Goal: Task Accomplishment & Management: Complete application form

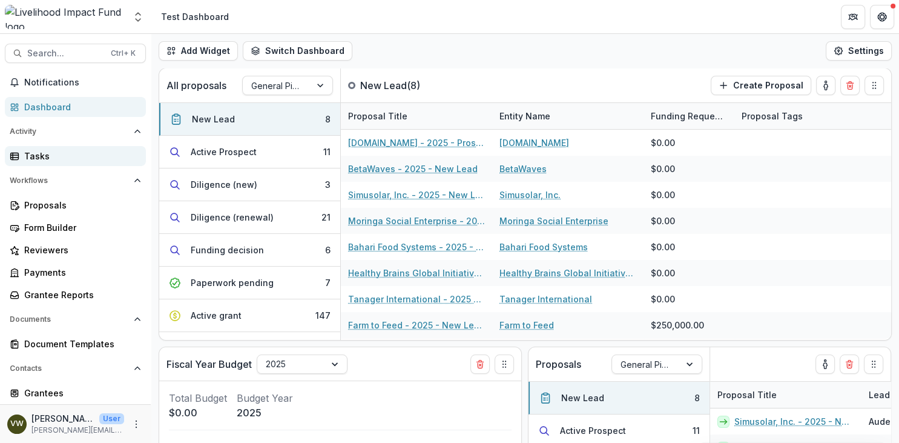
click at [57, 155] on div "Tasks" at bounding box center [80, 156] width 112 height 13
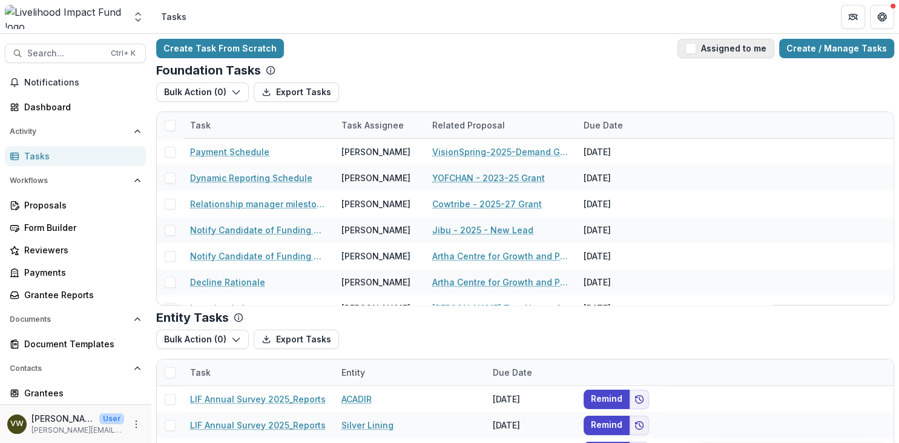
click at [696, 50] on span "button" at bounding box center [691, 48] width 11 height 11
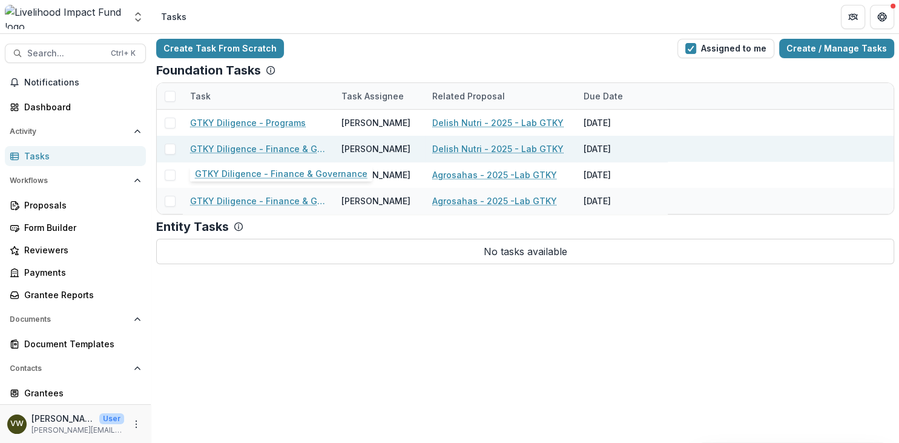
click at [294, 150] on link "GTKY Diligence - Finance & Governance" at bounding box center [258, 148] width 137 height 13
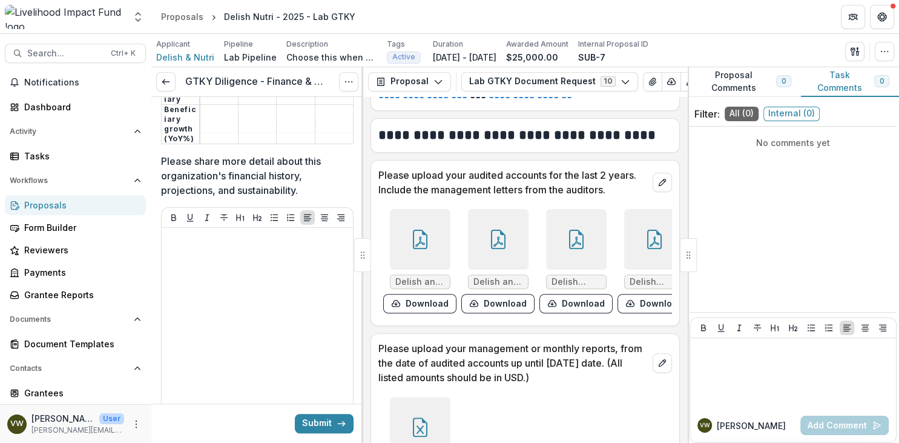
scroll to position [558, 0]
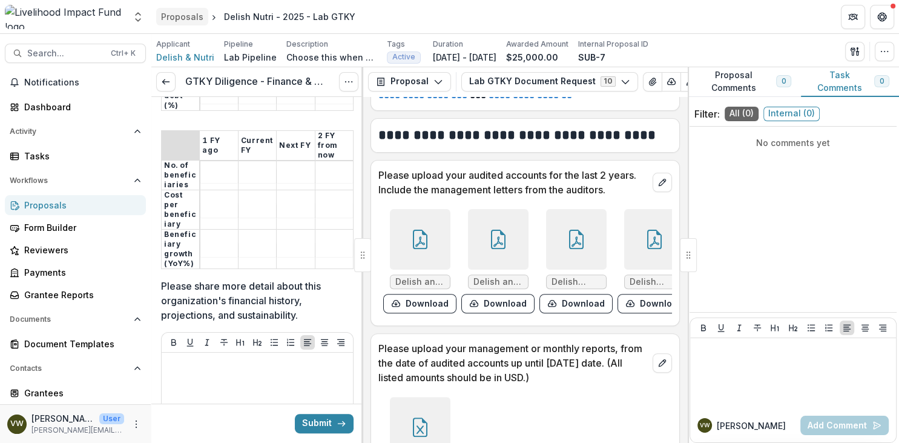
click at [193, 18] on div "Proposals" at bounding box center [182, 16] width 42 height 13
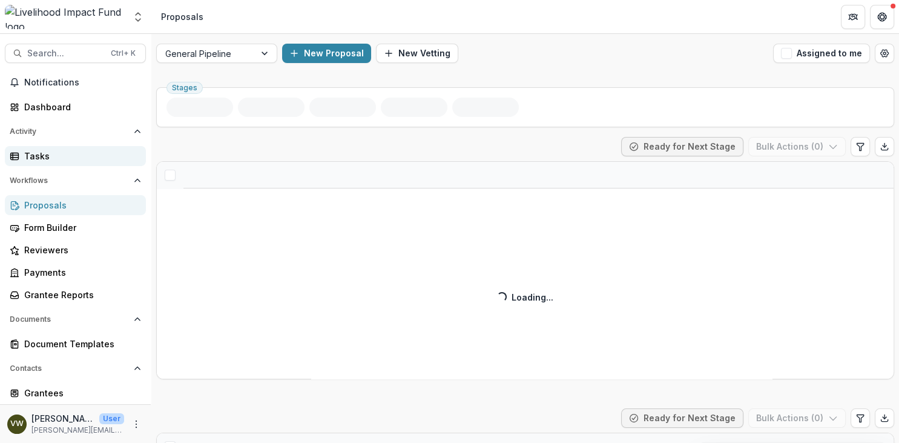
click at [65, 154] on div "Tasks" at bounding box center [80, 156] width 112 height 13
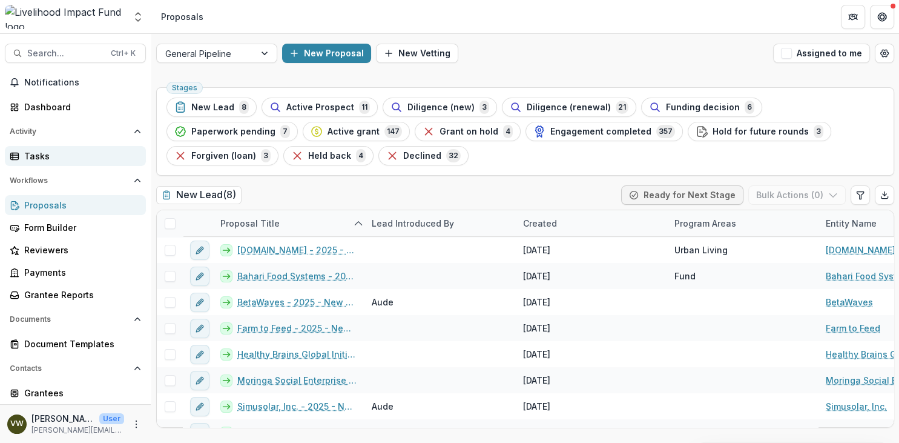
click at [42, 154] on div "Tasks" at bounding box center [80, 156] width 112 height 13
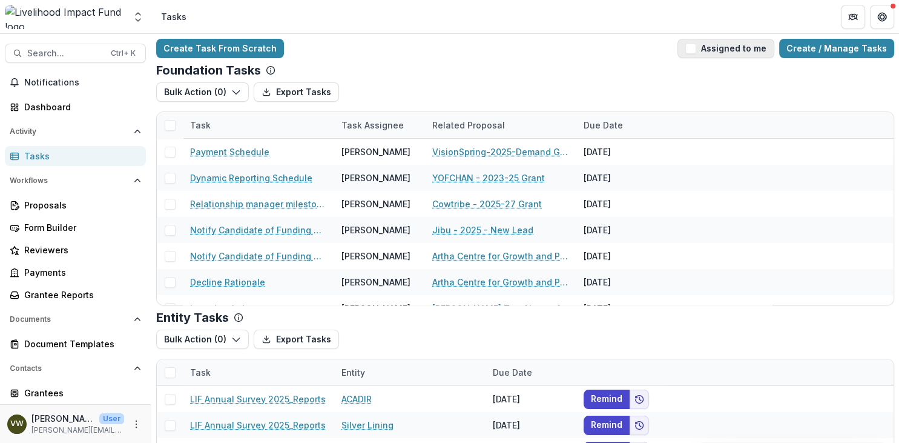
click at [701, 57] on button "Assigned to me" at bounding box center [726, 48] width 97 height 19
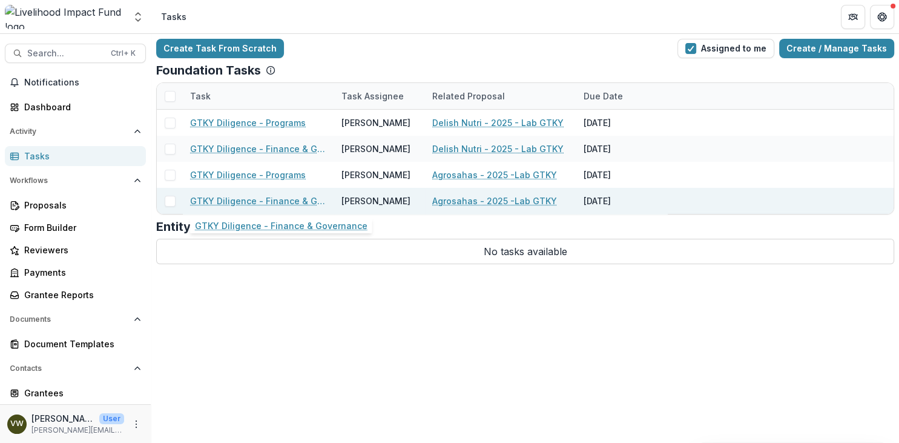
click at [256, 203] on link "GTKY Diligence - Finance & Governance" at bounding box center [258, 200] width 137 height 13
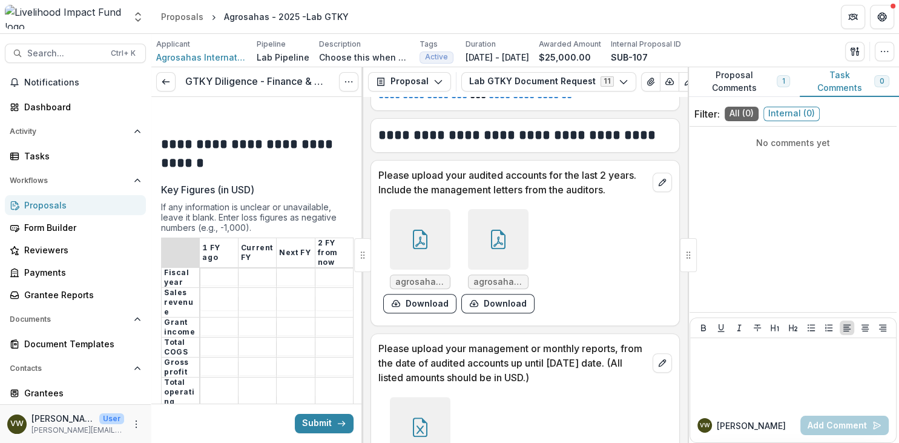
scroll to position [139, 0]
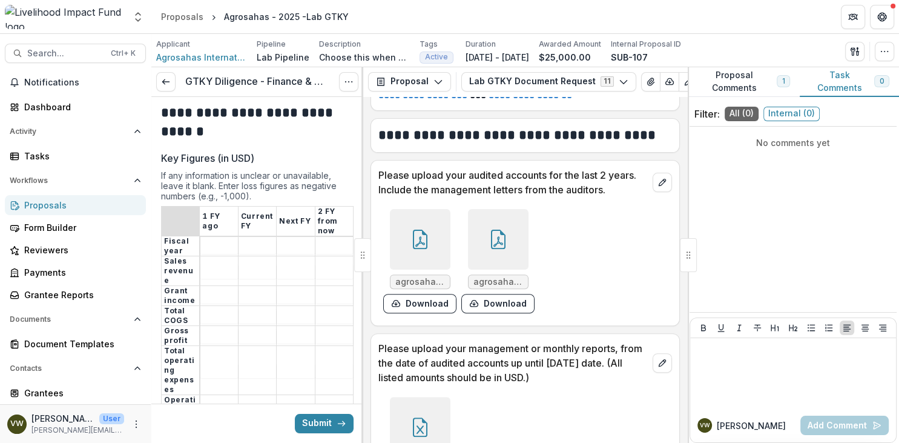
click at [412, 283] on span "agrosahas fs [DATE]-[DATE] v1.pdf" at bounding box center [420, 282] width 50 height 10
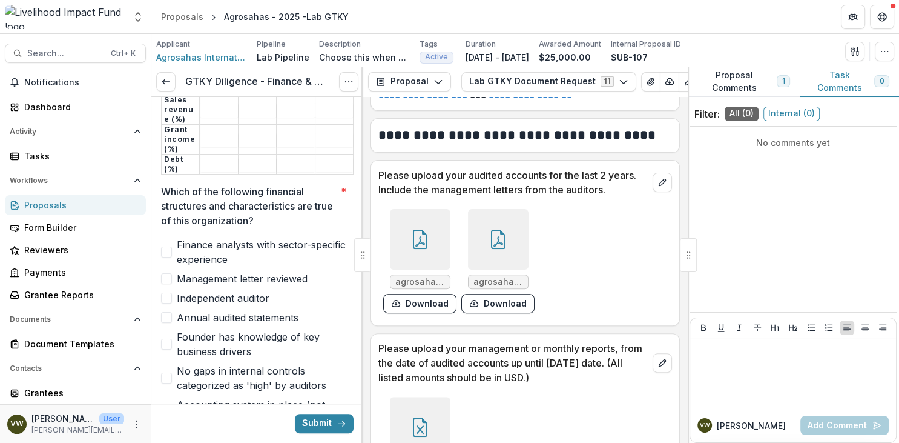
scroll to position [1116, 0]
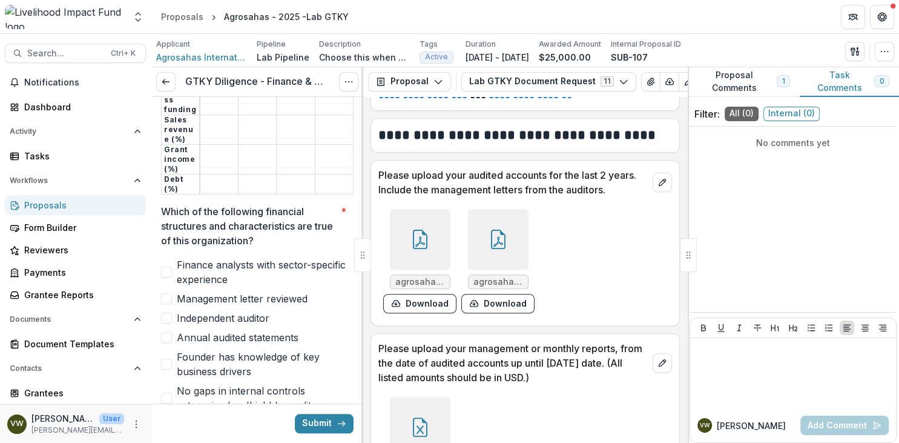
click at [755, 191] on div "No comments yet" at bounding box center [793, 219] width 207 height 176
click at [769, 132] on div "No comments yet" at bounding box center [793, 142] width 207 height 22
click at [770, 142] on p "No comments yet" at bounding box center [793, 142] width 197 height 13
click at [777, 270] on div "No comments yet" at bounding box center [793, 219] width 207 height 176
click at [773, 248] on div "No comments yet" at bounding box center [793, 219] width 207 height 176
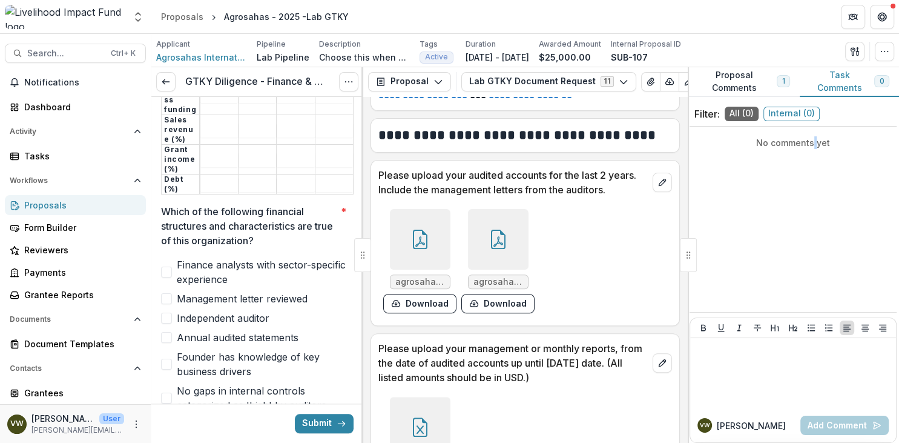
click at [817, 144] on p "No comments yet" at bounding box center [793, 142] width 197 height 13
click at [839, 150] on div "No comments yet" at bounding box center [793, 142] width 207 height 22
click at [858, 84] on button "Task Comments 0" at bounding box center [849, 82] width 99 height 30
click at [877, 84] on span "0" at bounding box center [882, 81] width 15 height 12
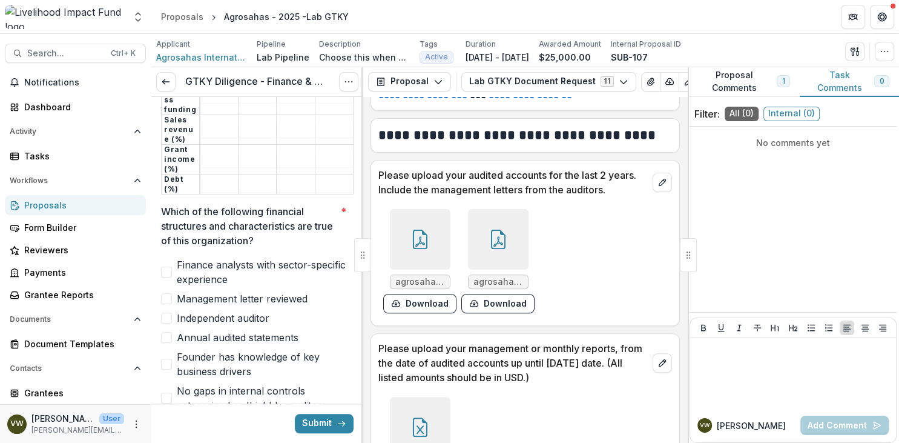
click at [786, 84] on span "1" at bounding box center [783, 81] width 13 height 12
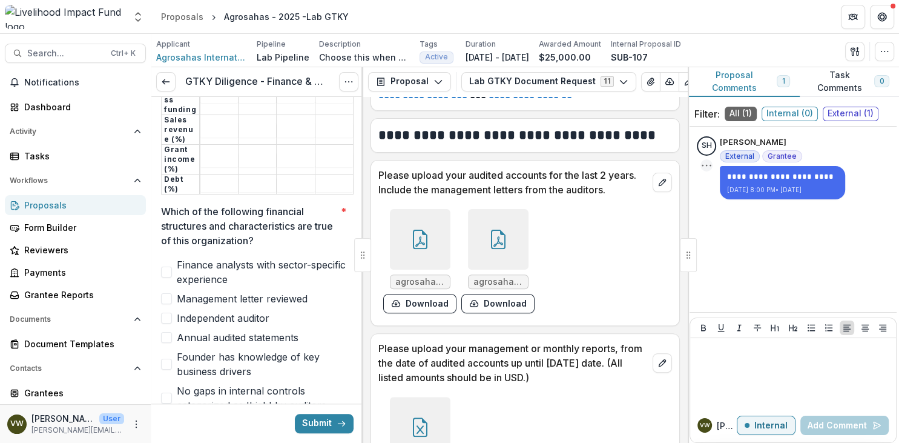
click at [710, 164] on icon "Options" at bounding box center [707, 165] width 12 height 12
click at [730, 229] on div "**********" at bounding box center [793, 219] width 207 height 176
click at [738, 273] on div "**********" at bounding box center [793, 219] width 207 height 176
click at [758, 236] on div "**********" at bounding box center [793, 219] width 207 height 176
click at [825, 409] on div "VW [PERSON_NAME] W Internal Add Comment" at bounding box center [793, 425] width 206 height 34
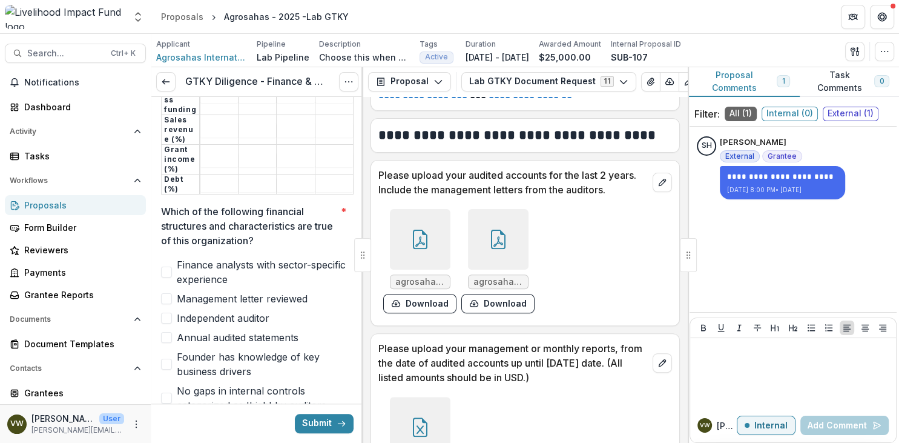
click at [796, 114] on span "Internal ( 0 )" at bounding box center [790, 114] width 56 height 15
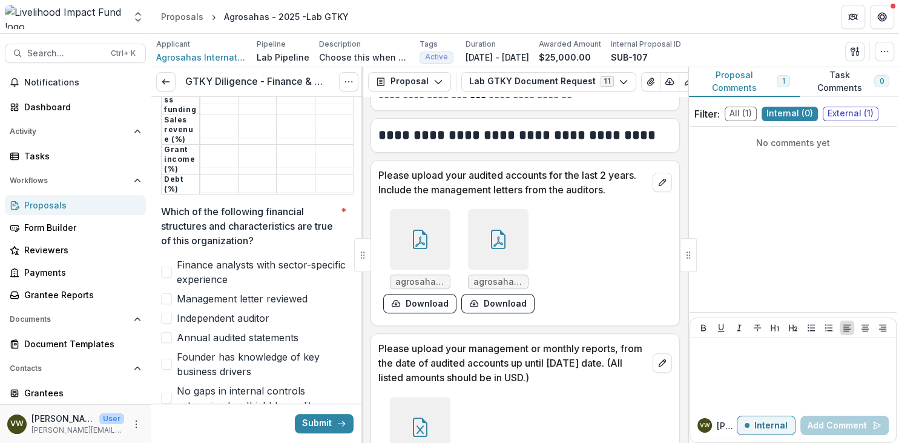
click at [829, 114] on span "External ( 1 )" at bounding box center [851, 114] width 56 height 15
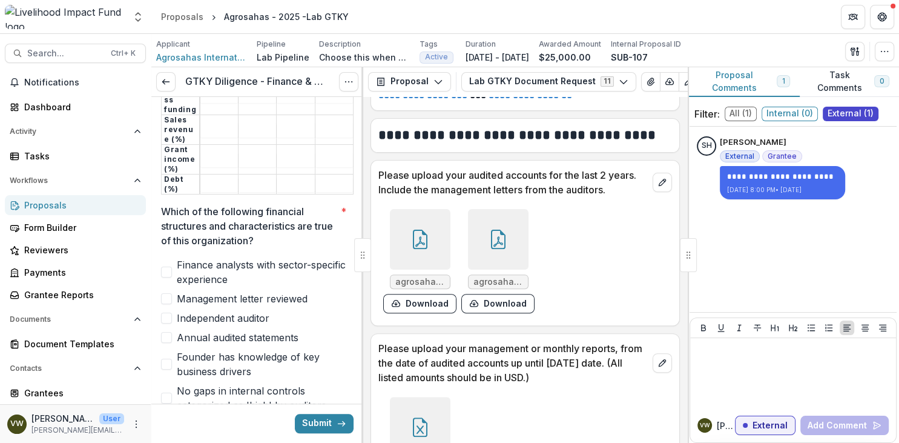
click at [743, 234] on div "**********" at bounding box center [793, 219] width 207 height 176
click at [782, 81] on span "1" at bounding box center [783, 81] width 2 height 8
click at [884, 78] on span "0" at bounding box center [882, 81] width 15 height 12
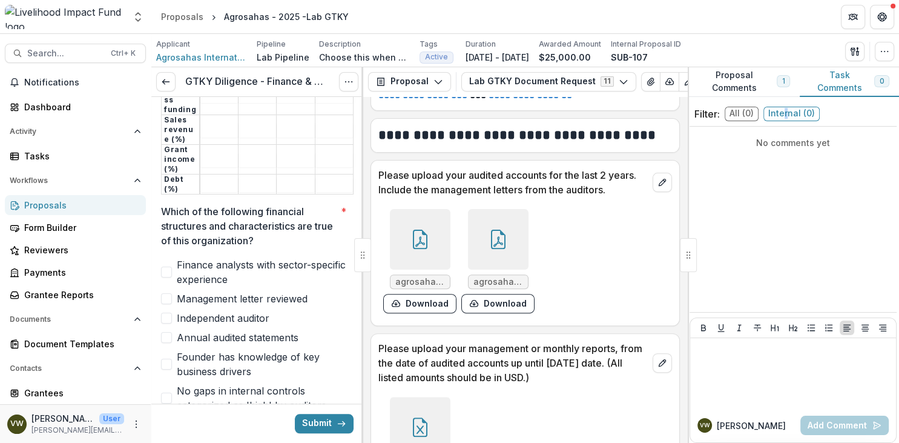
click at [788, 110] on span "Internal ( 0 )" at bounding box center [792, 114] width 56 height 15
click at [779, 84] on span "1" at bounding box center [783, 81] width 13 height 12
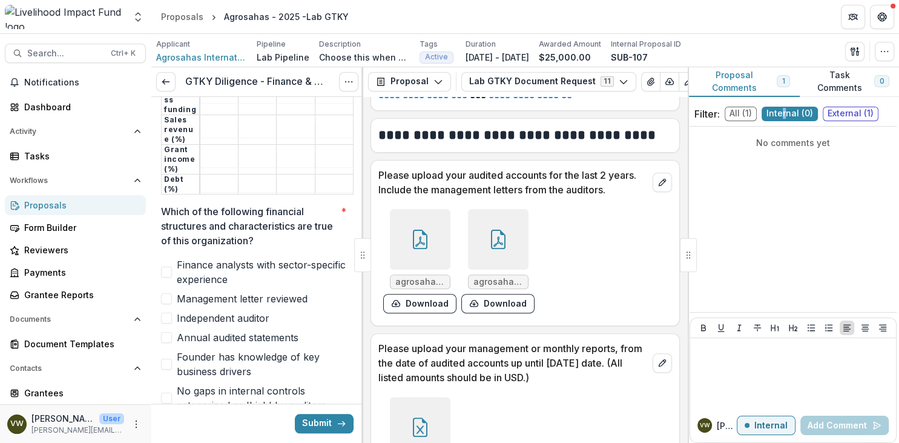
click at [737, 82] on button "Proposal Comments 1" at bounding box center [743, 82] width 113 height 30
click at [780, 83] on span "1" at bounding box center [783, 81] width 13 height 12
click at [835, 79] on button "Task Comments 0" at bounding box center [849, 82] width 99 height 30
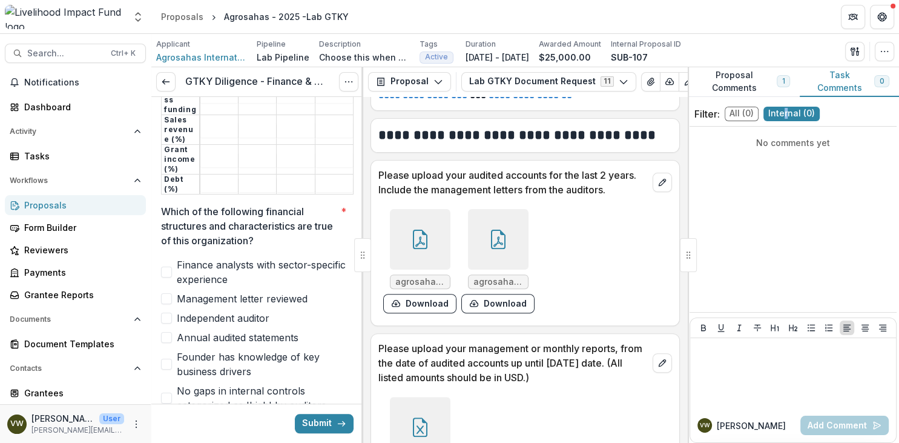
click at [733, 84] on button "Proposal Comments 1" at bounding box center [743, 82] width 113 height 30
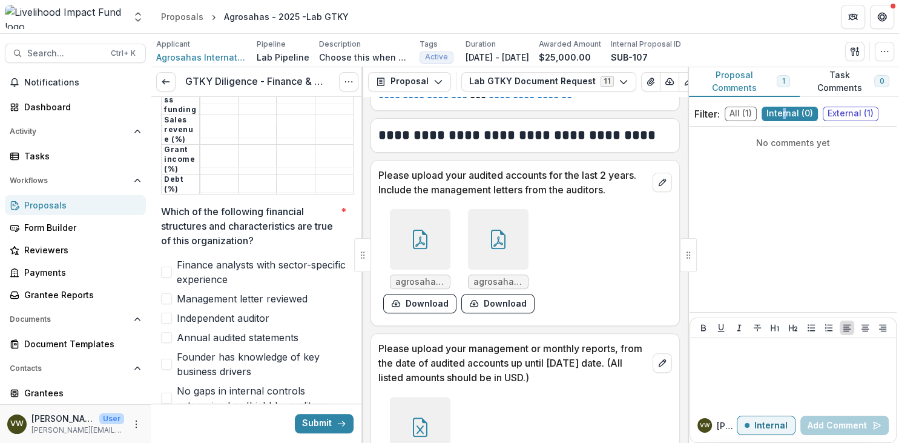
click at [786, 84] on span "1" at bounding box center [783, 81] width 13 height 12
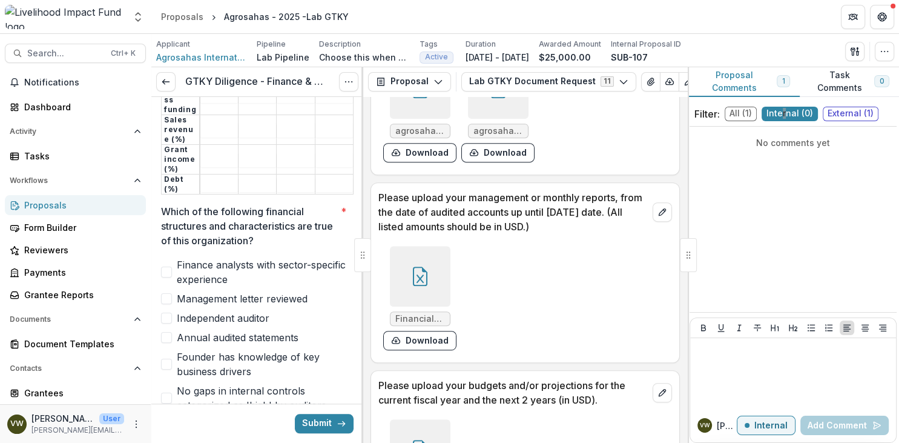
scroll to position [558, 0]
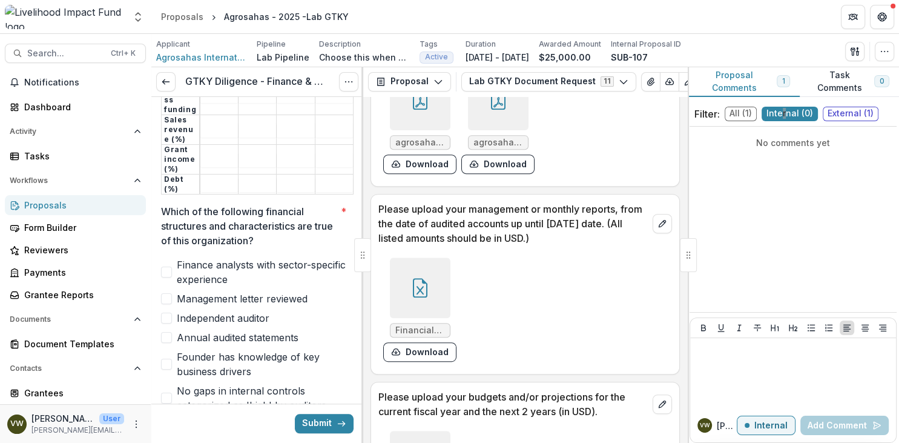
click at [438, 305] on div at bounding box center [420, 287] width 61 height 61
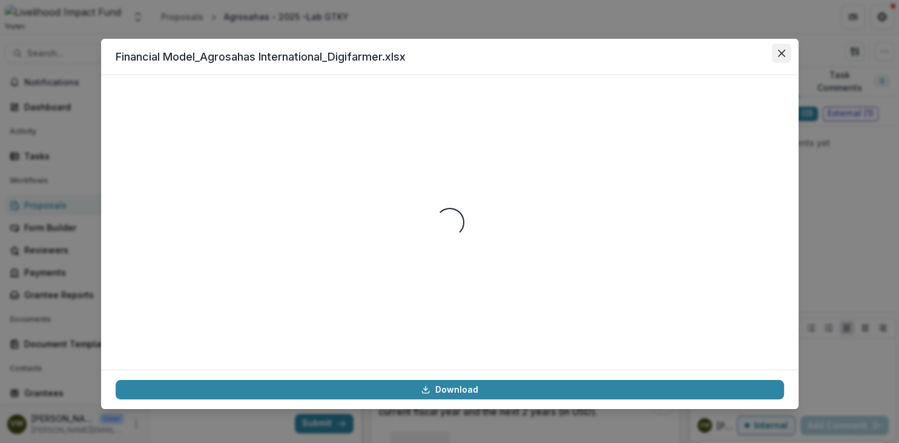
click at [786, 58] on button "Close" at bounding box center [781, 53] width 19 height 19
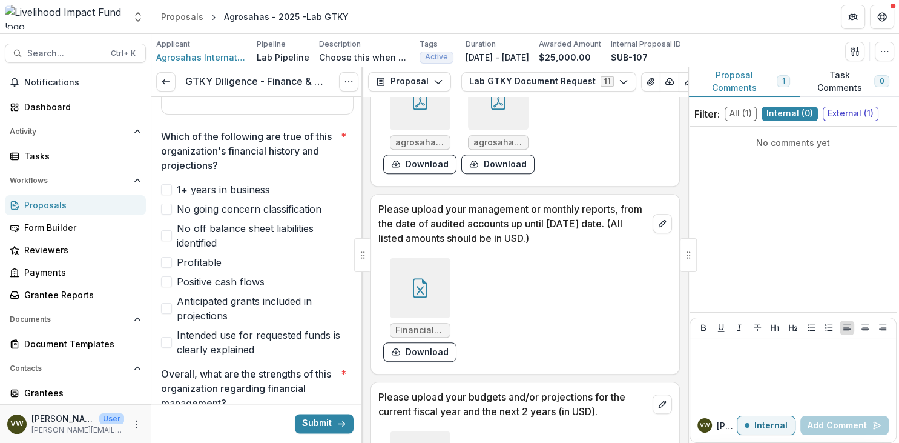
scroll to position [1744, 0]
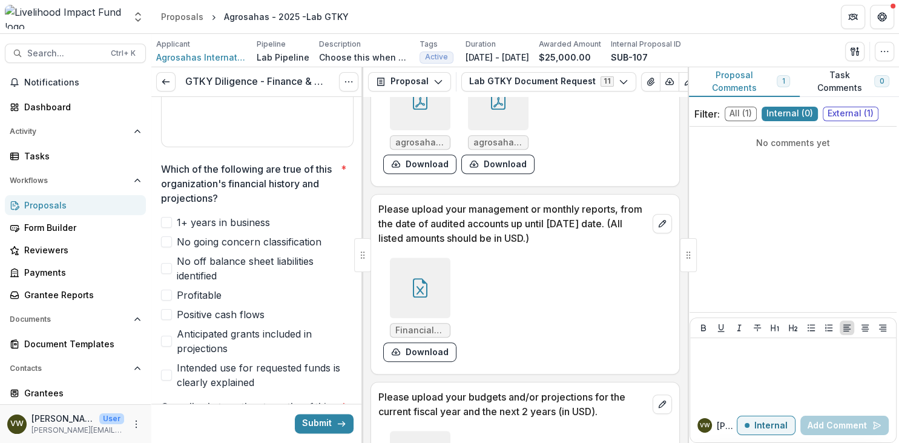
click at [171, 217] on span at bounding box center [166, 222] width 11 height 11
click at [166, 236] on span at bounding box center [166, 241] width 11 height 11
click at [173, 254] on label "No off balance sheet liabilities identified" at bounding box center [257, 268] width 193 height 29
click at [170, 289] on span at bounding box center [166, 294] width 11 height 11
click at [164, 289] on span at bounding box center [166, 294] width 11 height 11
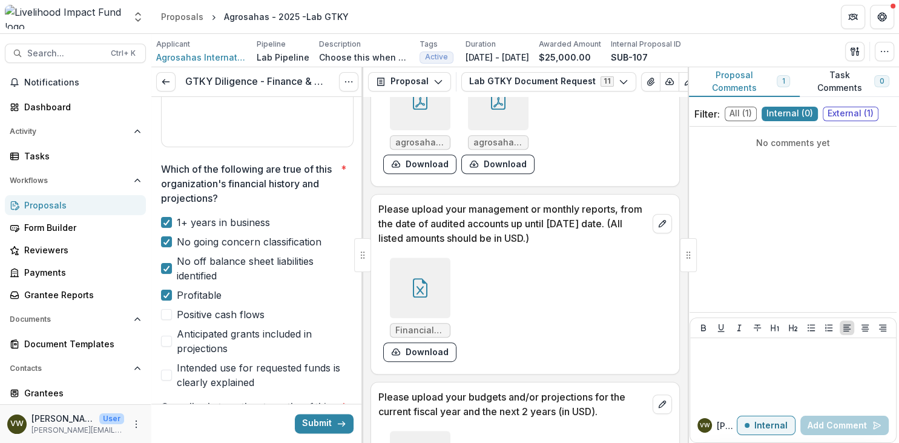
click at [858, 116] on span "External ( 1 )" at bounding box center [851, 114] width 56 height 15
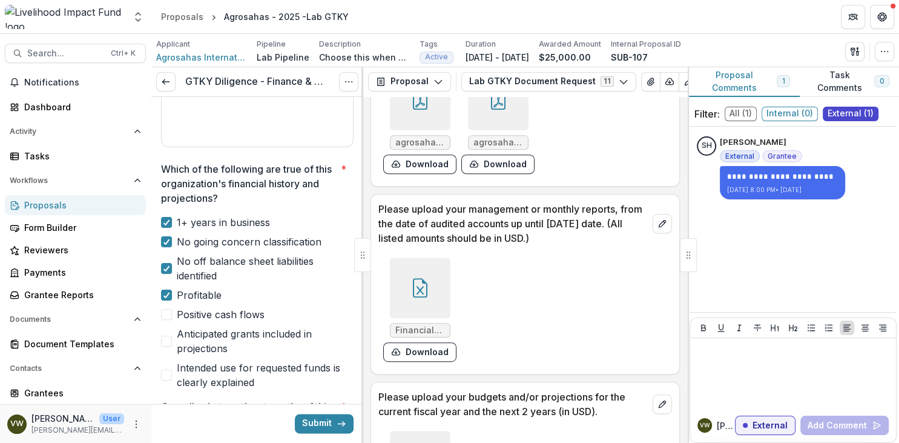
click at [741, 106] on div "Filter: All ( 1 ) Internal ( 0 ) External ( 1 )" at bounding box center [793, 114] width 207 height 25
click at [745, 110] on span "All ( 1 )" at bounding box center [741, 114] width 32 height 15
click at [833, 245] on div "**********" at bounding box center [793, 219] width 207 height 176
click at [855, 248] on div "**********" at bounding box center [793, 219] width 207 height 176
click at [629, 297] on div "Financial Model_Agrosahas International_Digifarmer.xlsx Download" at bounding box center [526, 310] width 294 height 114
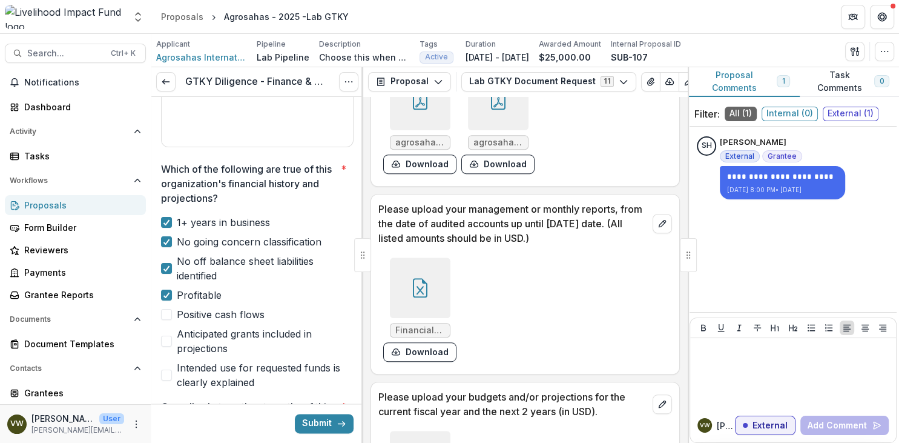
click at [240, 87] on h3 "GTKY Diligence - Finance & Governance" at bounding box center [257, 82] width 144 height 12
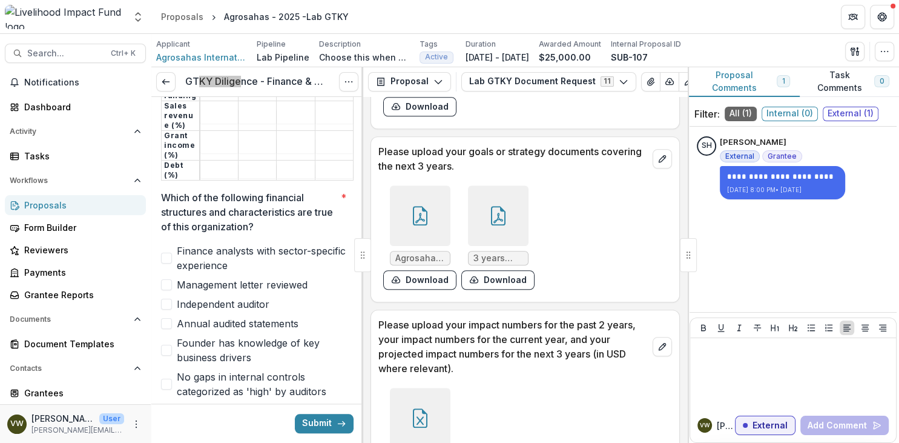
scroll to position [1151, 0]
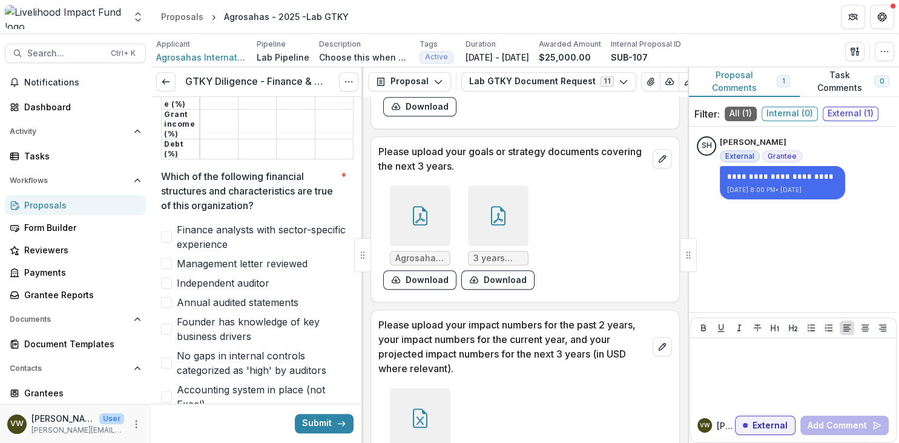
click at [285, 288] on div "Finance analysts with sector-specific experience Management letter reviewed Ind…" at bounding box center [257, 343] width 193 height 242
click at [342, 285] on div "Finance analysts with sector-specific experience Management letter reviewed Ind…" at bounding box center [257, 343] width 193 height 242
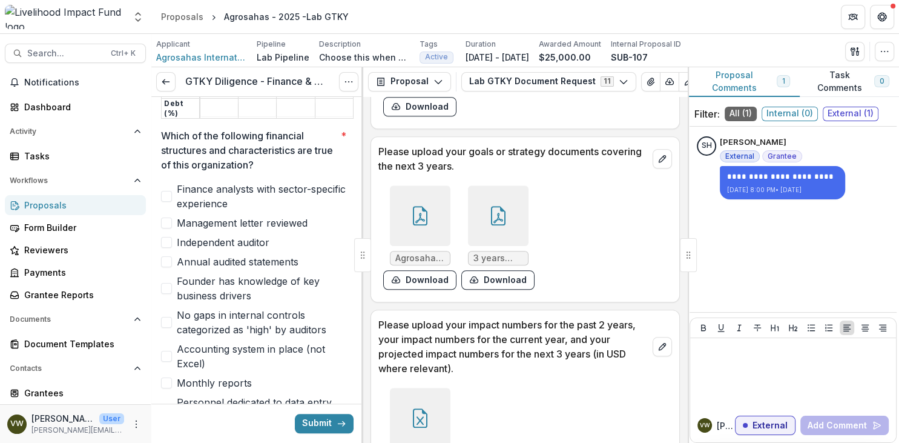
scroll to position [1203, 0]
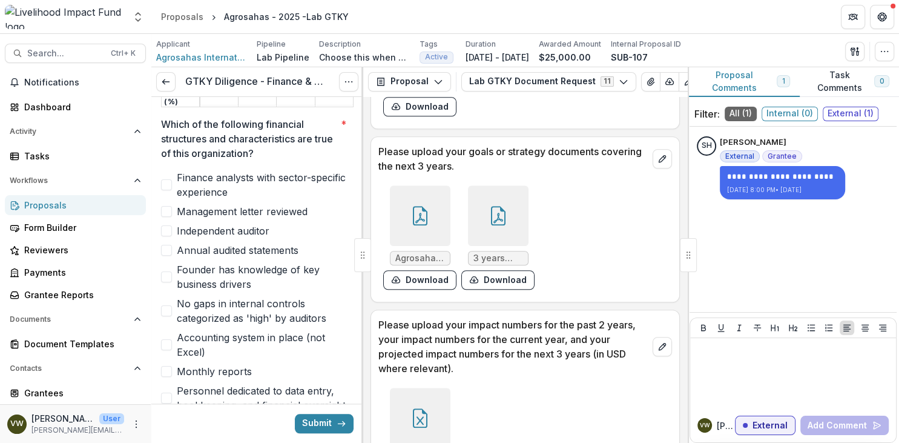
click at [173, 223] on label "Independent auditor" at bounding box center [257, 230] width 193 height 15
click at [170, 245] on span at bounding box center [166, 250] width 11 height 11
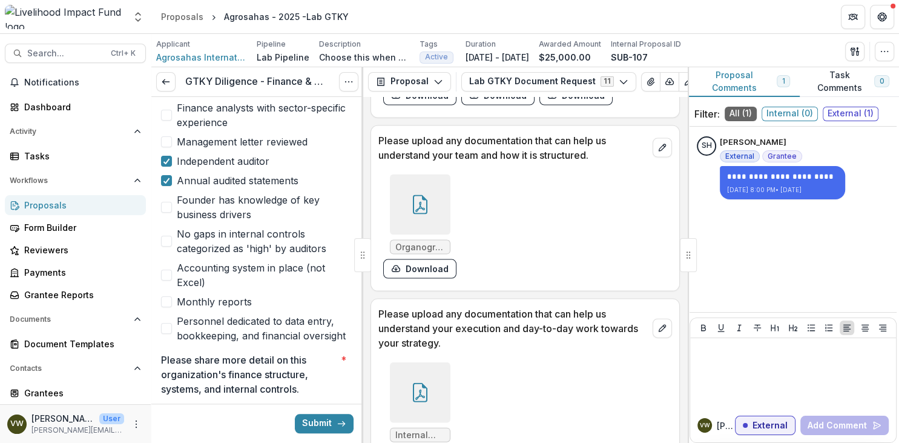
scroll to position [2651, 0]
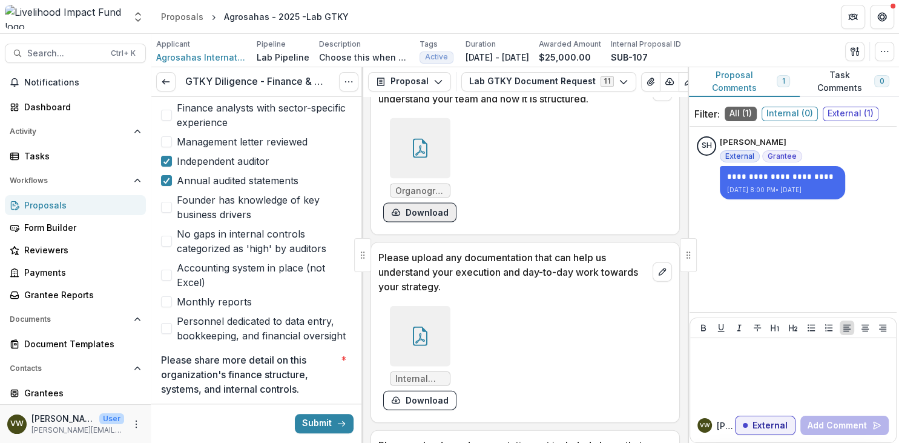
click at [424, 220] on button "Download" at bounding box center [419, 212] width 73 height 19
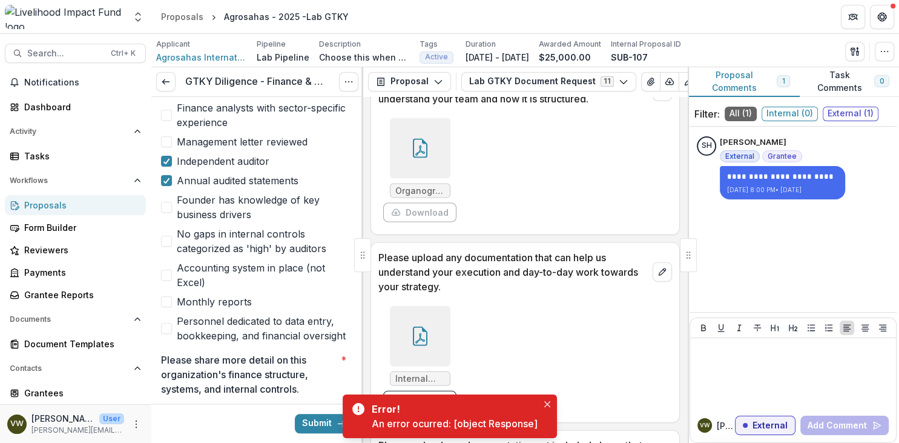
click at [432, 173] on div at bounding box center [420, 148] width 61 height 61
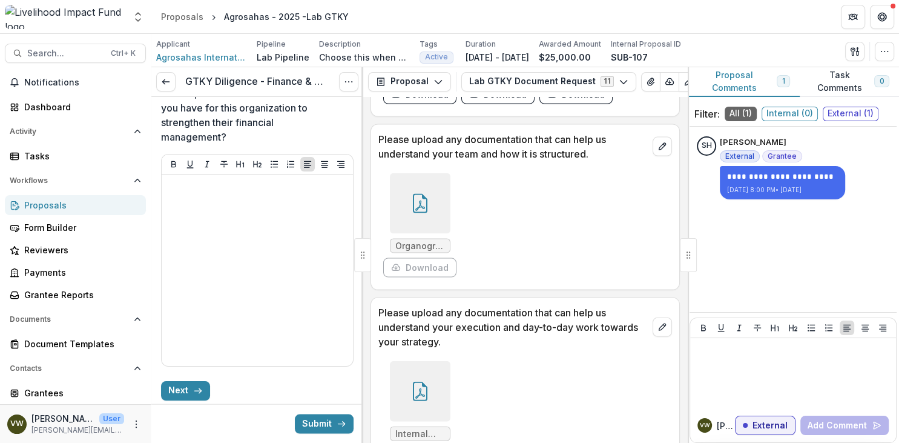
scroll to position [2590, 0]
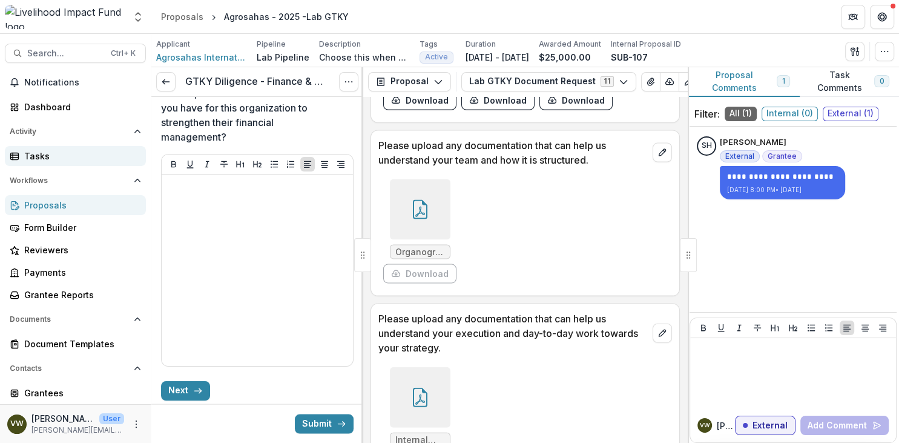
click at [63, 148] on link "Tasks" at bounding box center [75, 156] width 141 height 20
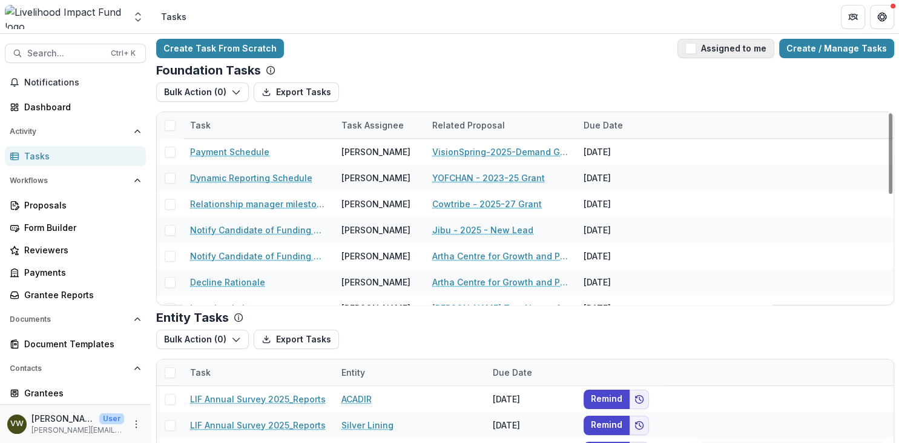
click at [713, 50] on button "Assigned to me" at bounding box center [726, 48] width 97 height 19
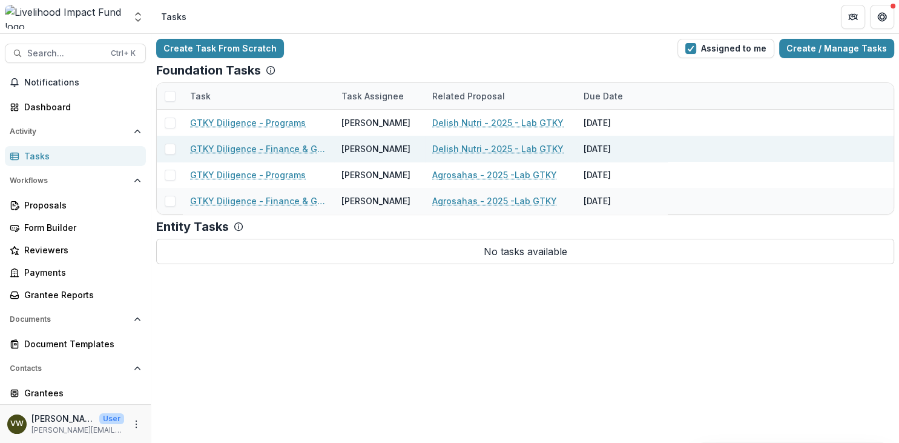
click at [475, 148] on link "Delish Nutri - 2025 - Lab GTKY" at bounding box center [497, 148] width 131 height 13
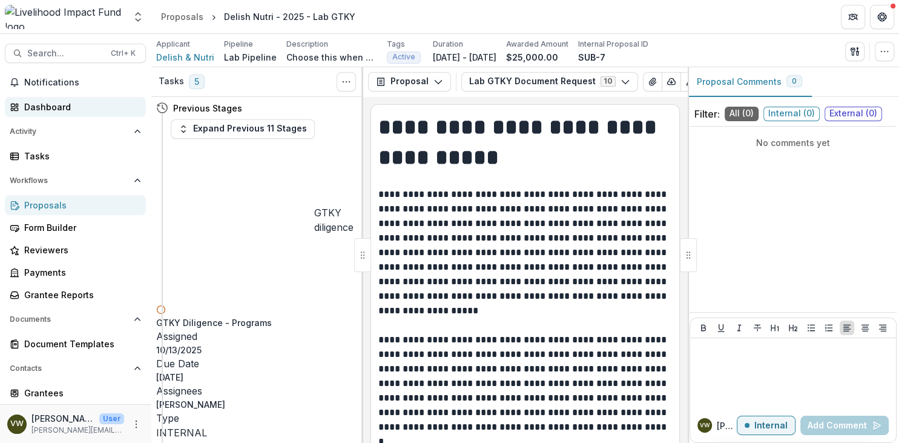
click at [60, 108] on div "Dashboard" at bounding box center [80, 107] width 112 height 13
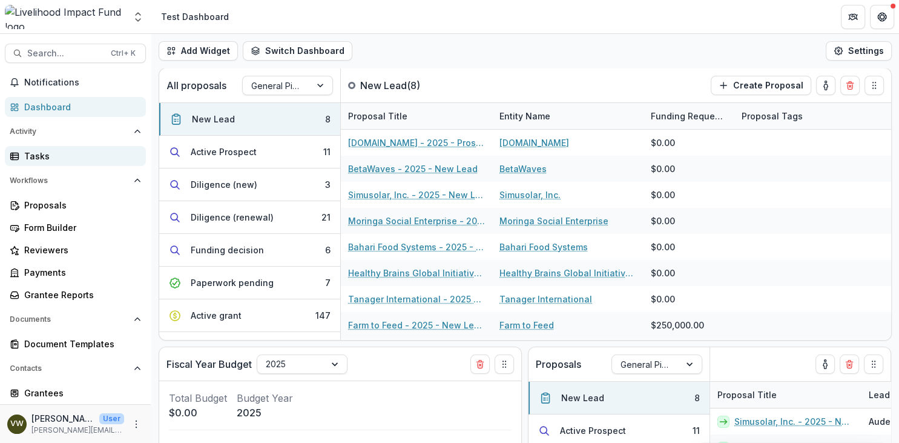
click at [39, 156] on div "Tasks" at bounding box center [80, 156] width 112 height 13
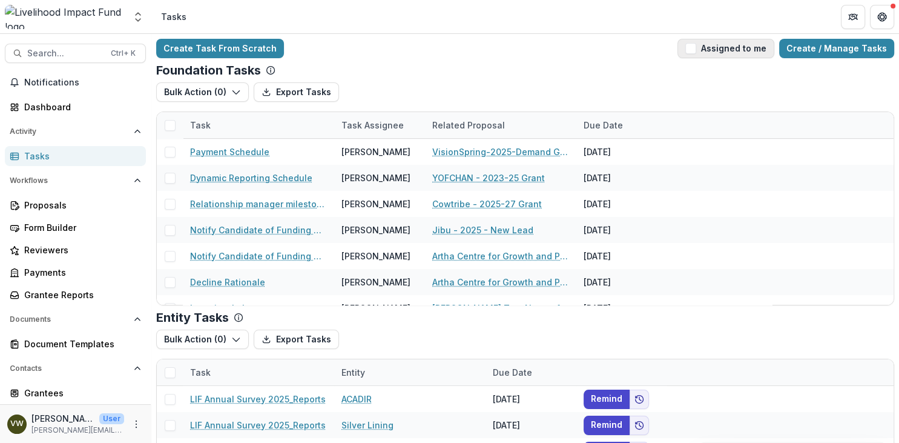
click at [698, 54] on button "Assigned to me" at bounding box center [726, 48] width 97 height 19
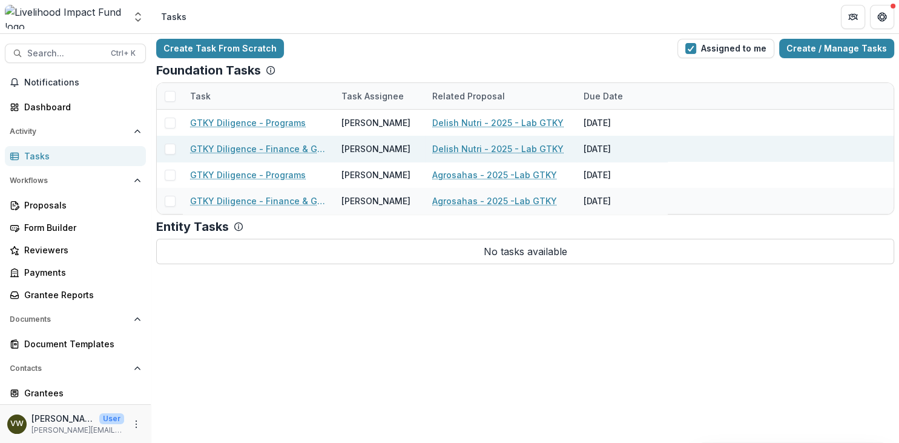
click at [443, 149] on link "Delish Nutri - 2025 - Lab GTKY" at bounding box center [497, 148] width 131 height 13
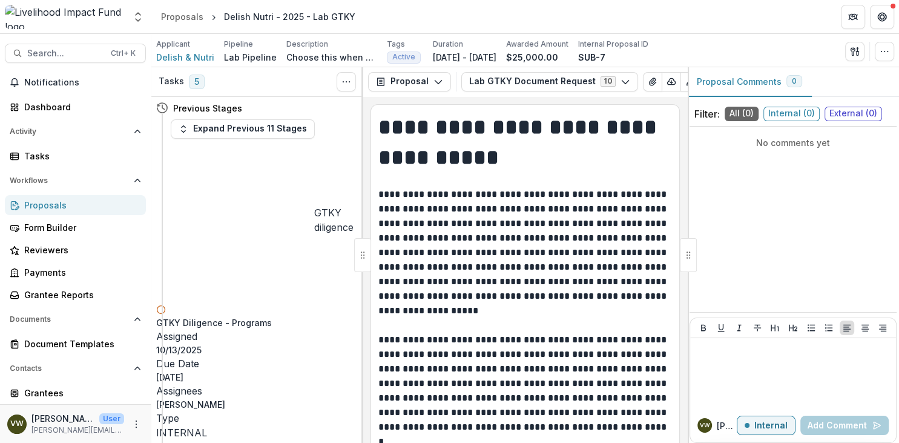
click at [772, 137] on p "No comments yet" at bounding box center [793, 142] width 197 height 13
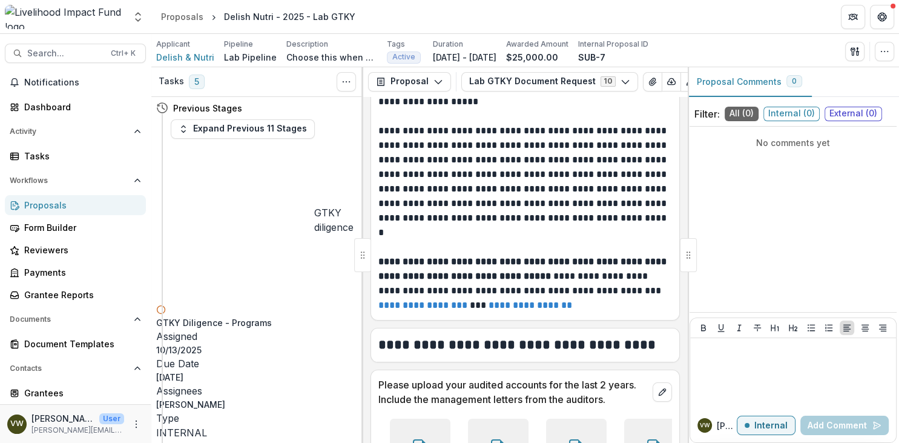
scroll to position [349, 0]
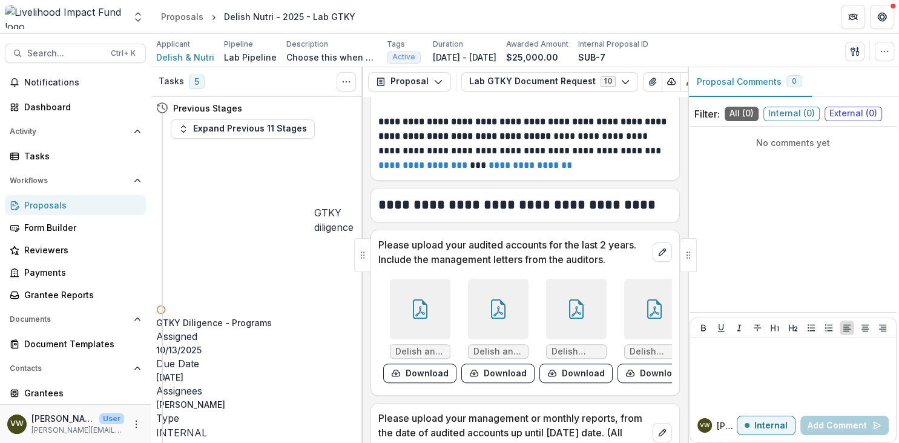
click at [197, 79] on span "5" at bounding box center [197, 81] width 16 height 15
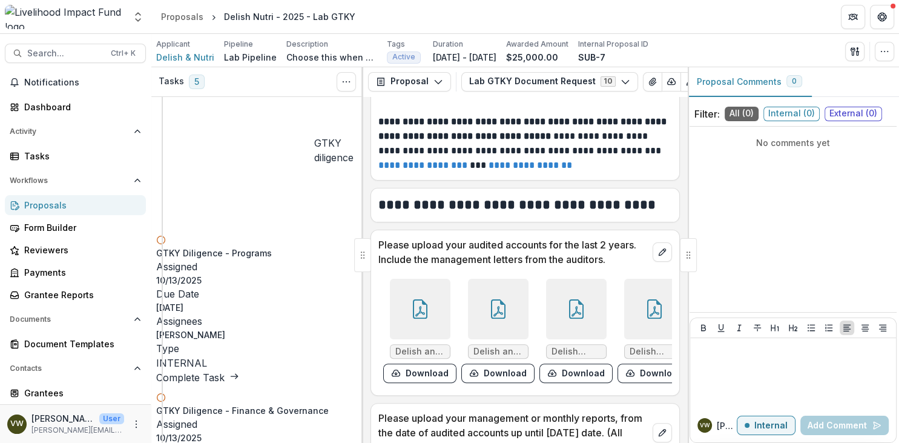
scroll to position [0, 0]
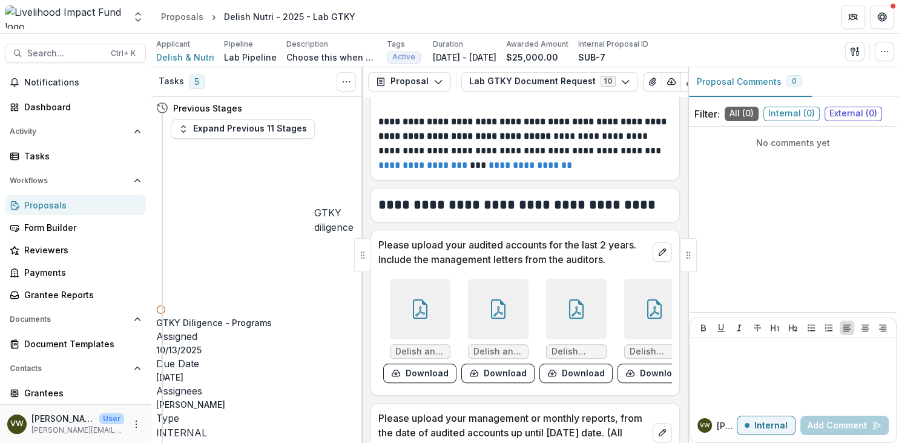
click at [184, 78] on div "Tasks 5" at bounding box center [182, 81] width 46 height 15
click at [201, 128] on button "Expand Previous 11 Stages" at bounding box center [243, 128] width 144 height 19
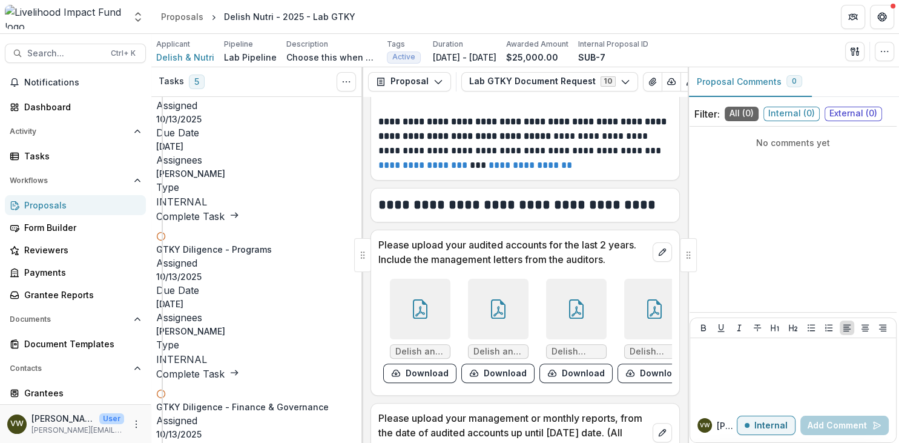
scroll to position [2512, 0]
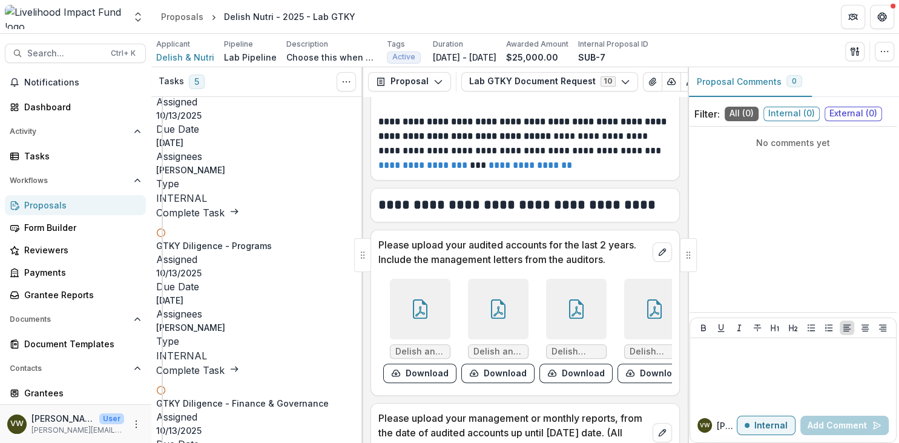
click at [362, 256] on div at bounding box center [362, 255] width 17 height 34
click at [350, 82] on circle "Toggle View Cancelled Tasks" at bounding box center [349, 81] width 1 height 1
click at [415, 78] on button "Proposal" at bounding box center [409, 81] width 83 height 19
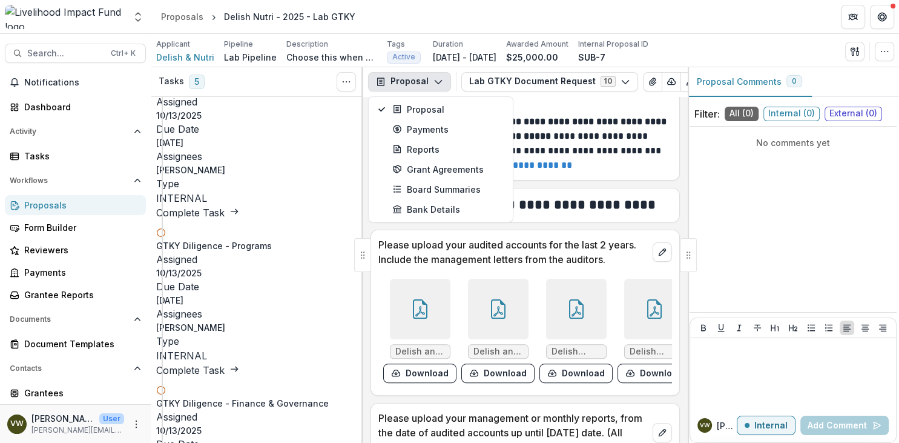
click at [336, 86] on div "Tasks 5 Show Cancelled Tasks" at bounding box center [257, 82] width 212 height 30
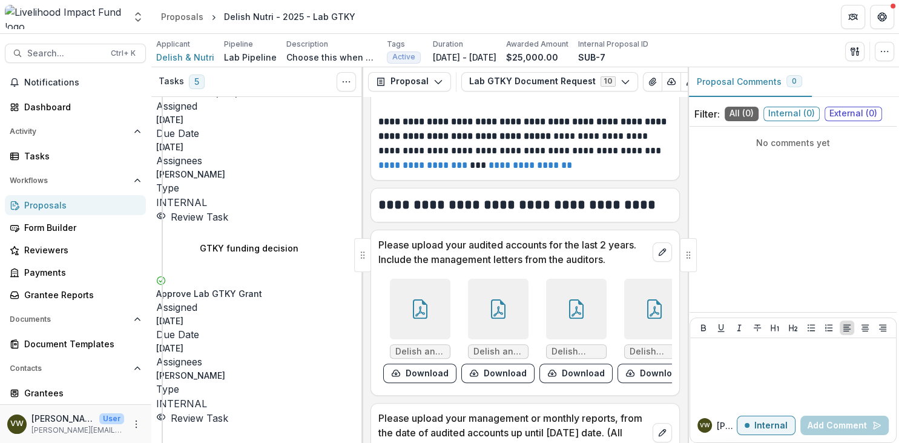
scroll to position [996, 0]
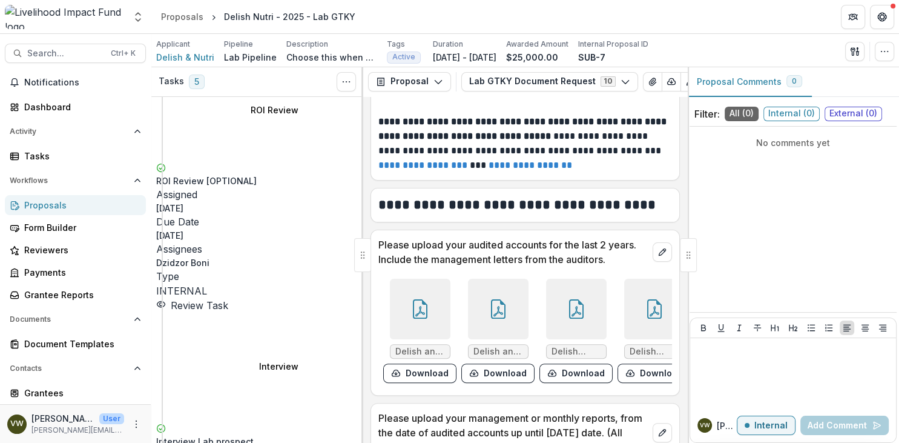
click at [399, 55] on span "Active" at bounding box center [403, 57] width 23 height 8
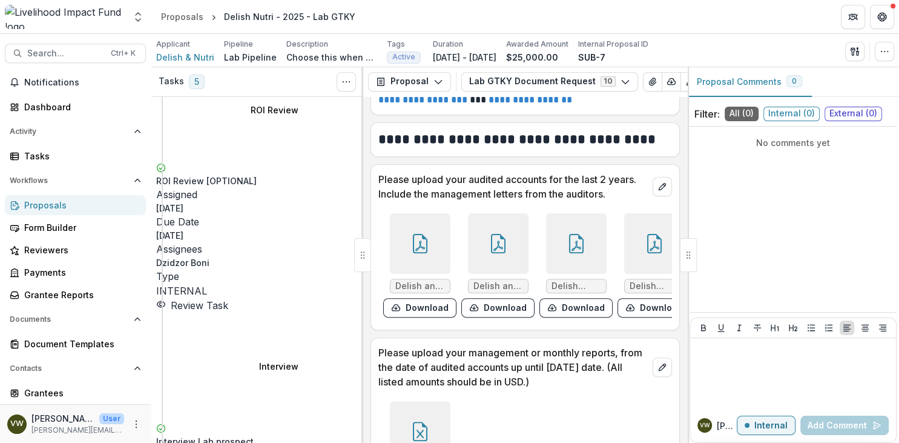
scroll to position [418, 0]
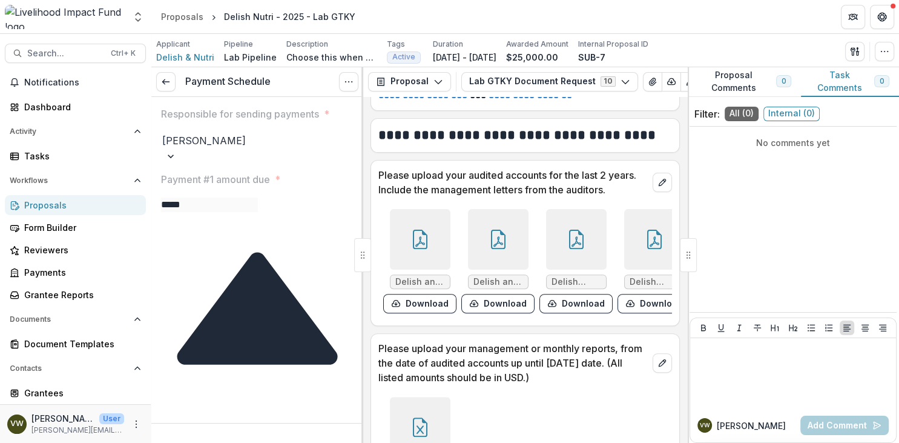
click at [64, 205] on div "Proposals" at bounding box center [80, 205] width 112 height 13
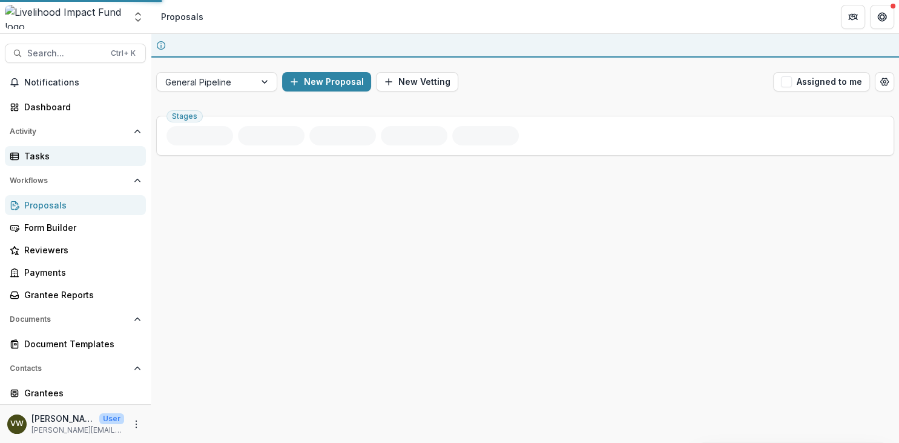
click at [56, 160] on div "Tasks" at bounding box center [80, 156] width 112 height 13
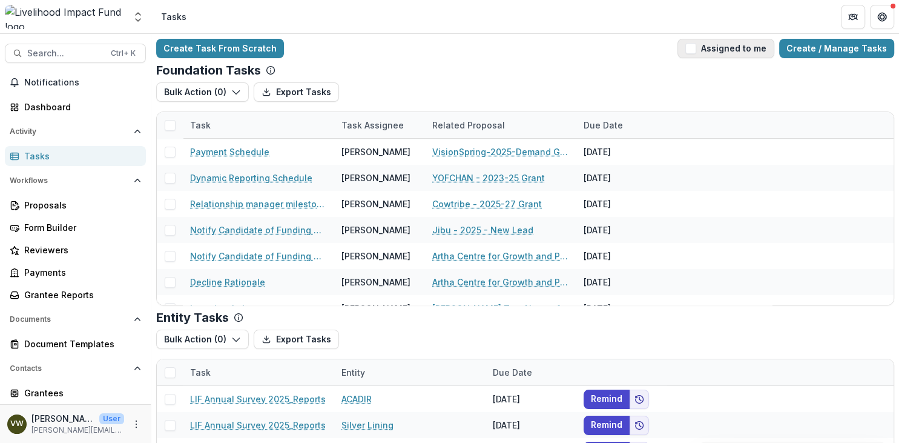
click at [708, 49] on button "Assigned to me" at bounding box center [726, 48] width 97 height 19
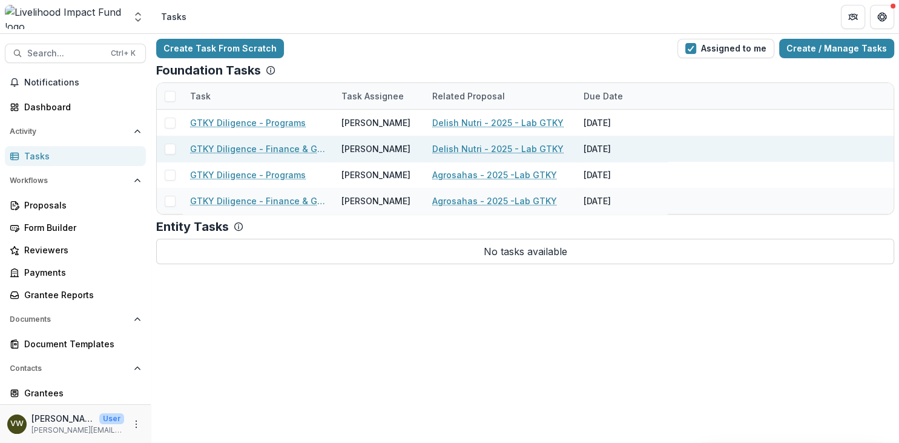
click at [266, 154] on link "GTKY Diligence - Finance & Governance" at bounding box center [258, 148] width 137 height 13
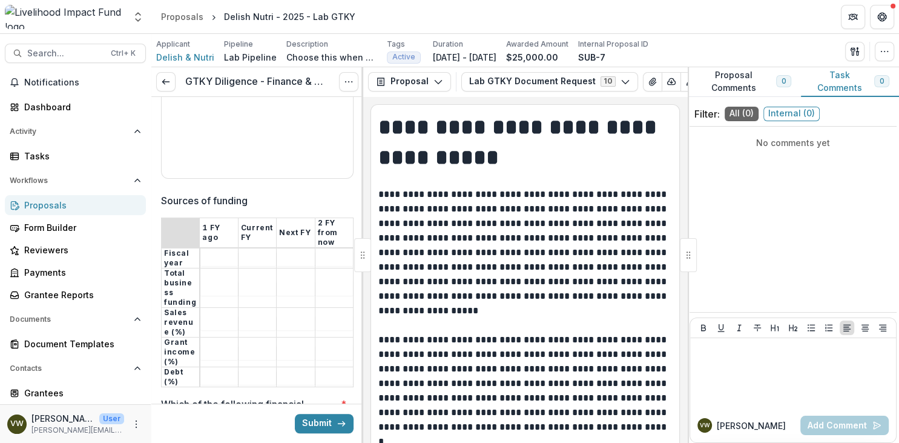
scroll to position [1186, 0]
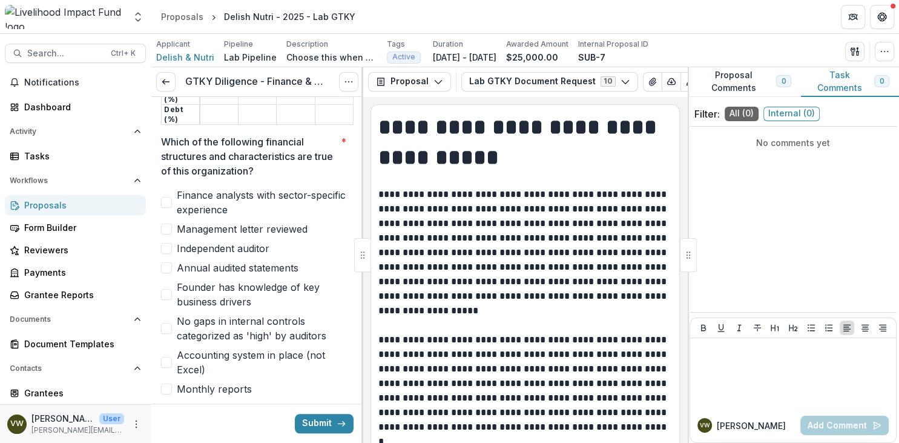
click at [159, 223] on div "**********" at bounding box center [257, 236] width 212 height 2651
click at [165, 243] on span at bounding box center [166, 248] width 11 height 11
click at [172, 222] on label "Management letter reviewed" at bounding box center [257, 229] width 193 height 15
click at [174, 260] on label "Annual audited statements" at bounding box center [257, 267] width 193 height 15
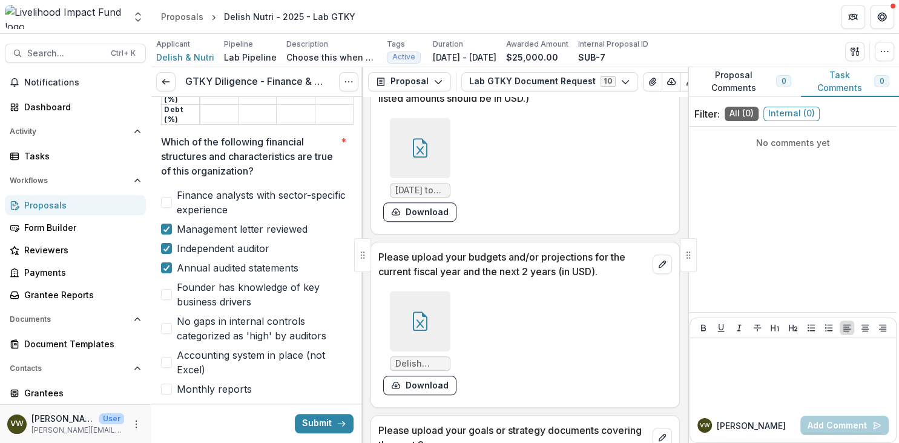
scroll to position [558, 0]
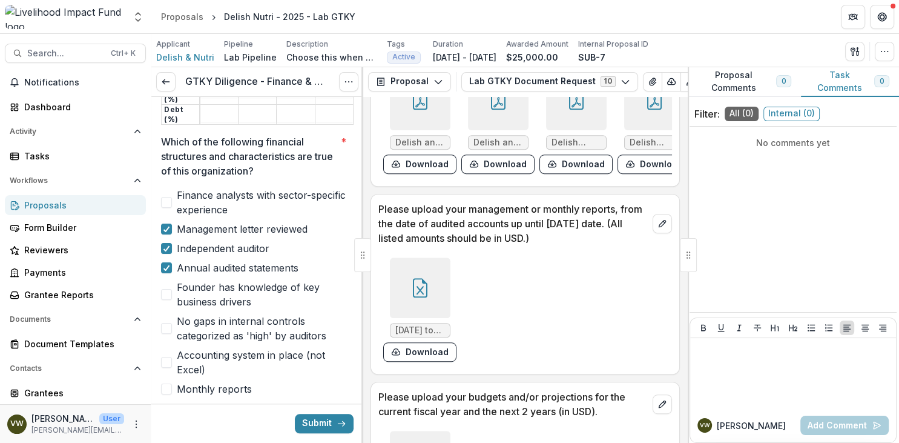
click at [173, 314] on label "No gaps in internal controls categorized as 'high' by auditors" at bounding box center [257, 328] width 193 height 29
click at [169, 348] on label "Accounting system in place (not Excel)" at bounding box center [257, 362] width 193 height 29
click at [179, 382] on span "Monthly reports" at bounding box center [214, 389] width 75 height 15
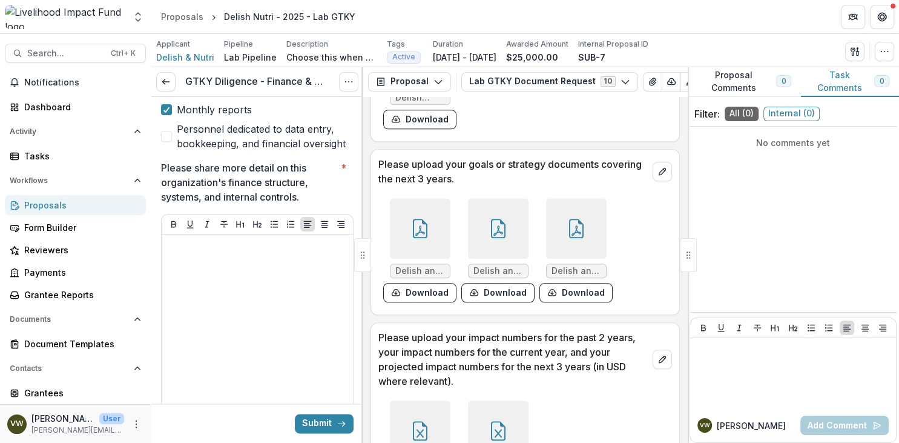
scroll to position [837, 0]
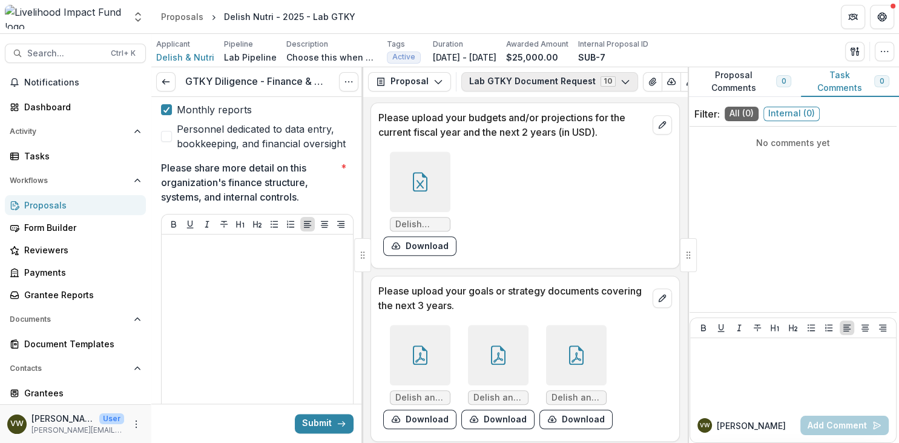
click at [598, 79] on button "Lab GTKY Document Request 10" at bounding box center [549, 81] width 177 height 19
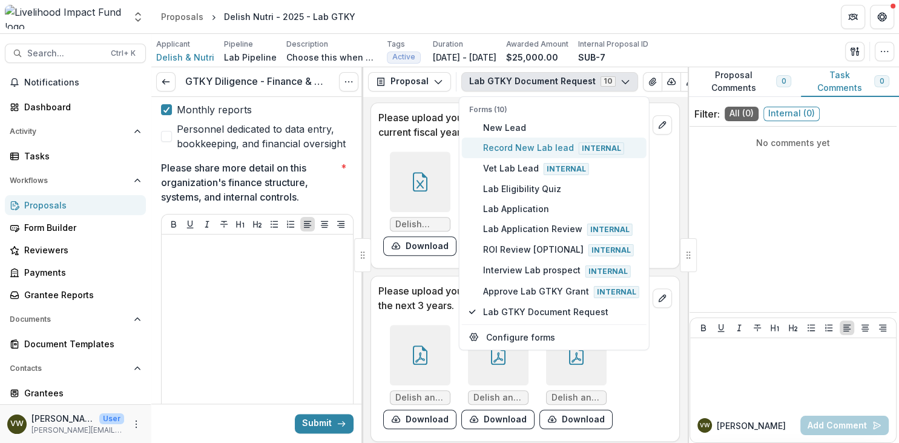
click at [606, 148] on span "Internal" at bounding box center [601, 148] width 45 height 12
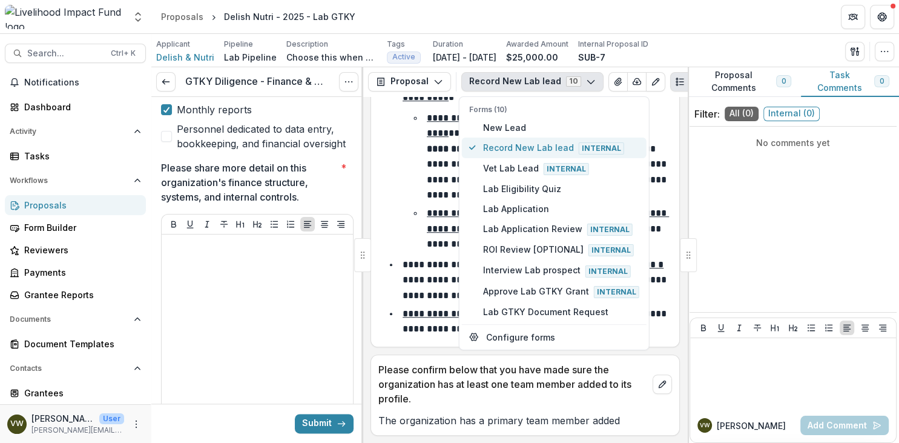
scroll to position [395, 0]
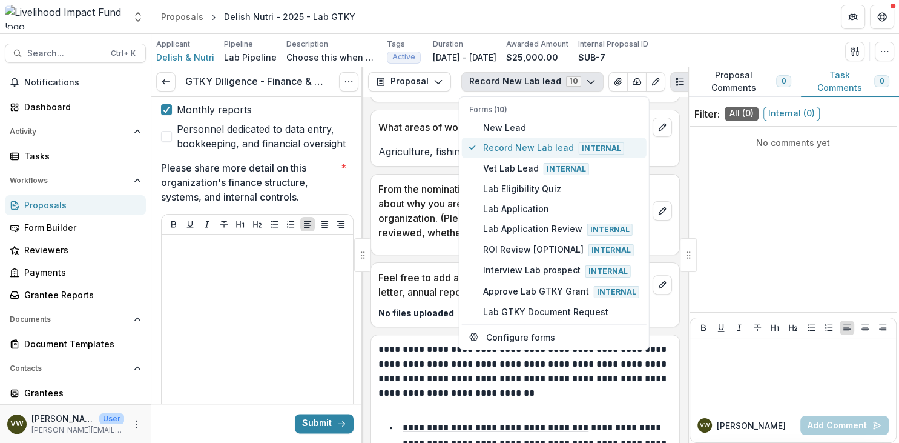
click at [593, 147] on span "Internal" at bounding box center [601, 148] width 45 height 12
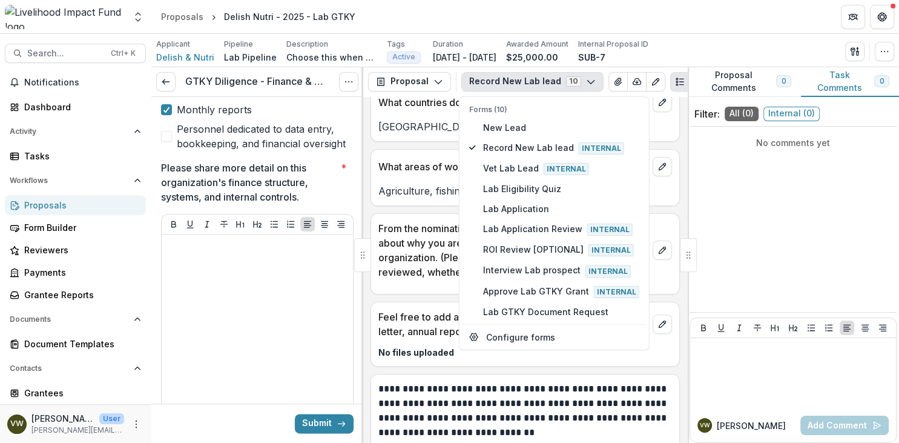
scroll to position [326, 0]
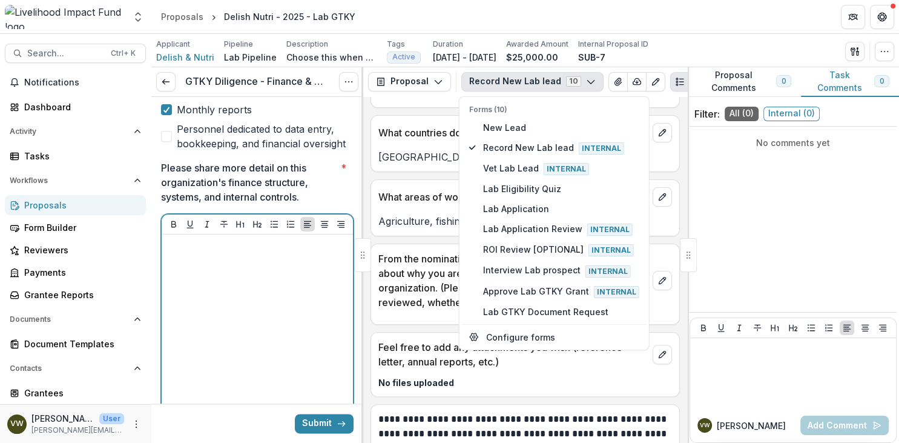
click at [299, 297] on div at bounding box center [258, 330] width 182 height 182
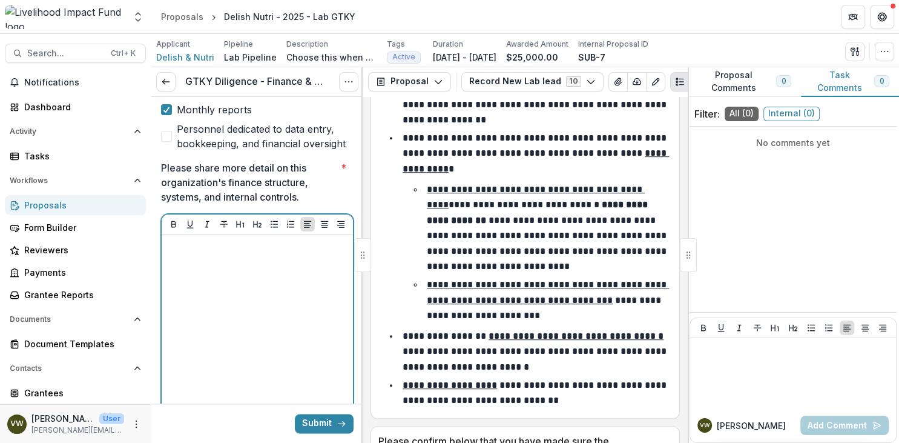
scroll to position [819, 0]
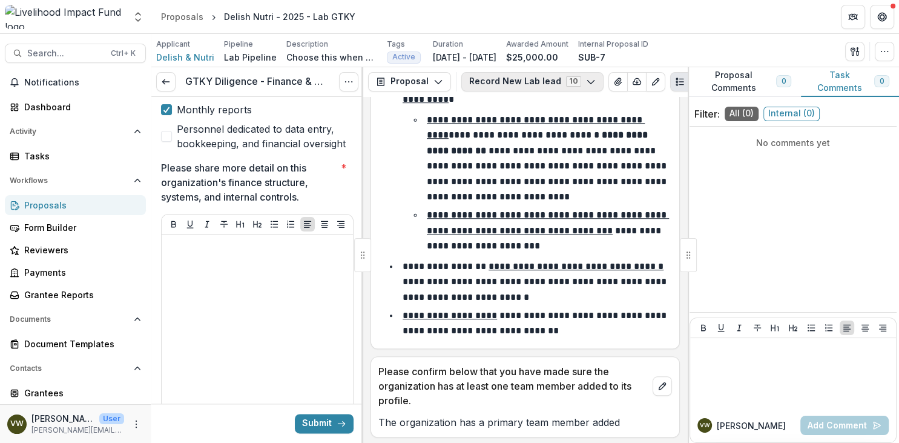
click at [571, 83] on button "Record New Lab lead 10" at bounding box center [532, 81] width 142 height 19
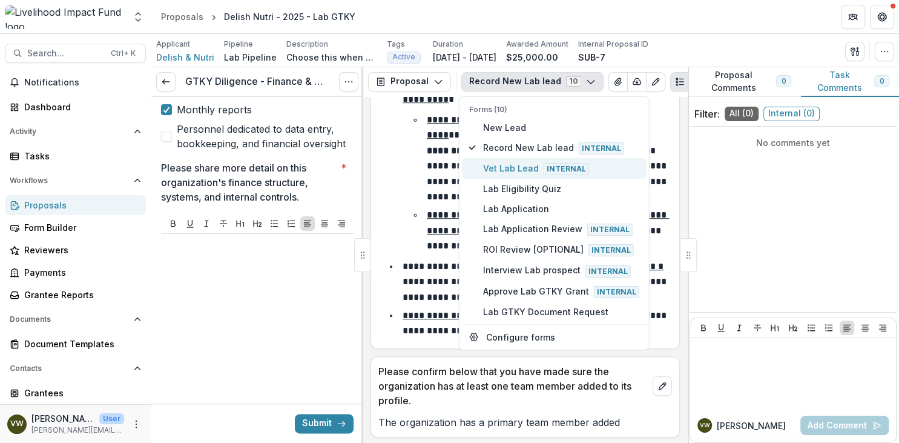
click at [558, 168] on span "Internal" at bounding box center [566, 169] width 45 height 12
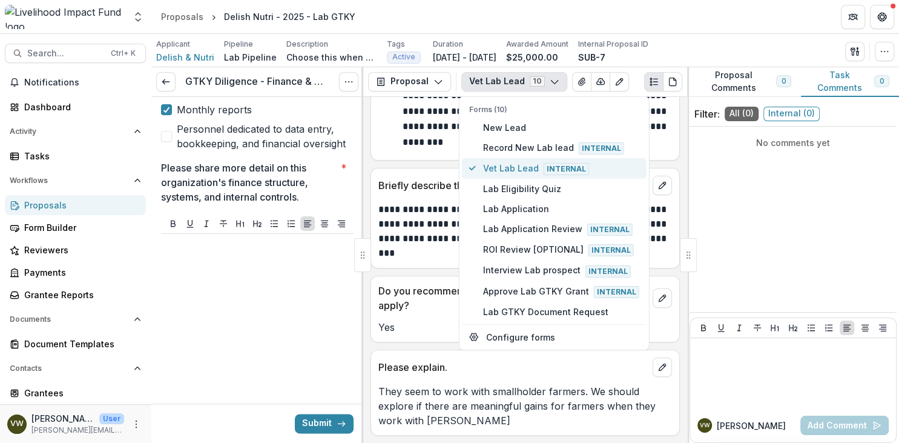
scroll to position [0, 0]
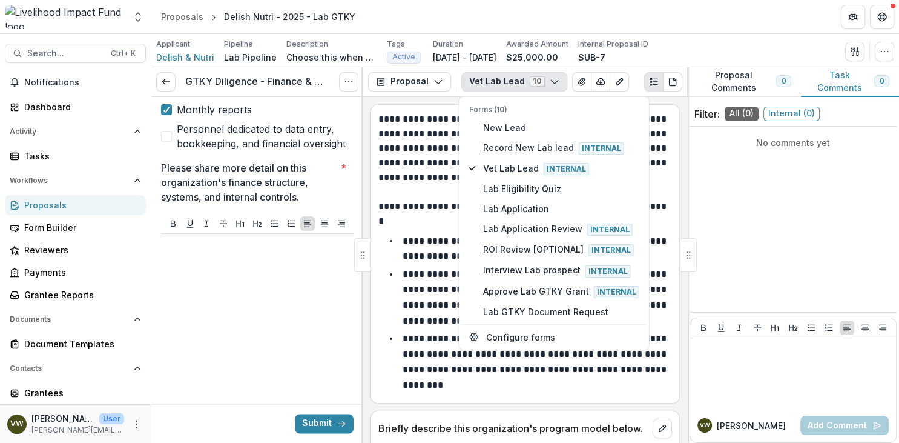
click at [442, 149] on p "**********" at bounding box center [526, 148] width 294 height 73
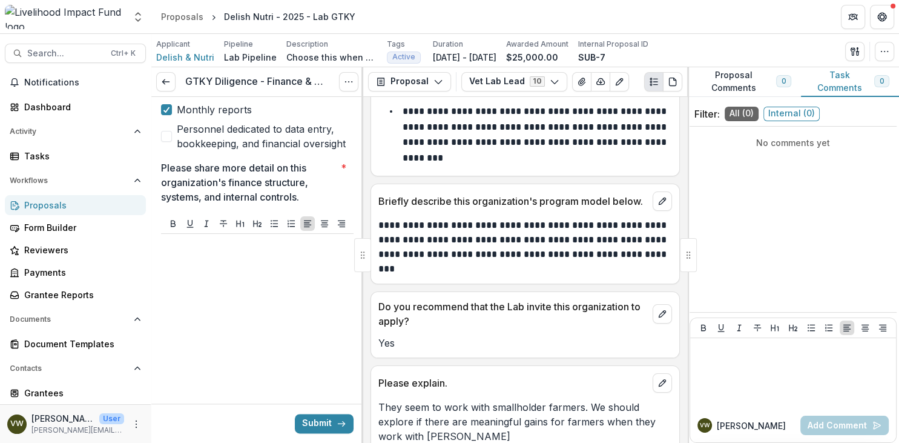
scroll to position [242, 0]
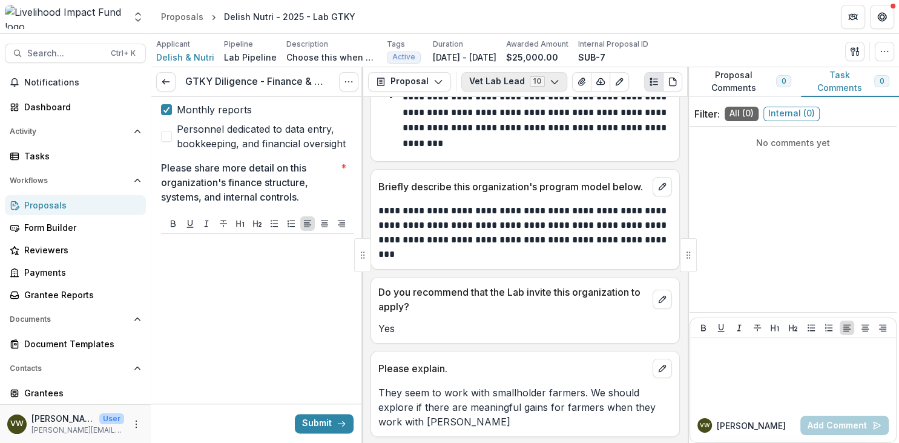
click at [540, 80] on button "Vet Lab Lead 10" at bounding box center [514, 81] width 106 height 19
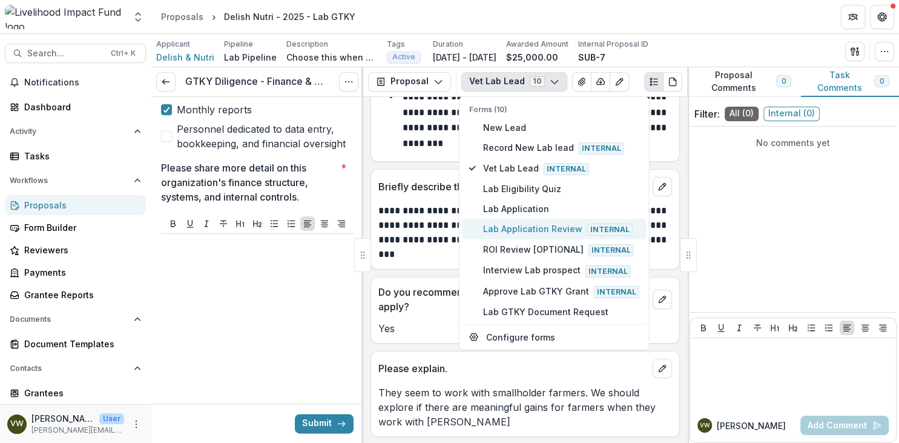
click at [607, 227] on span "Internal" at bounding box center [609, 229] width 45 height 12
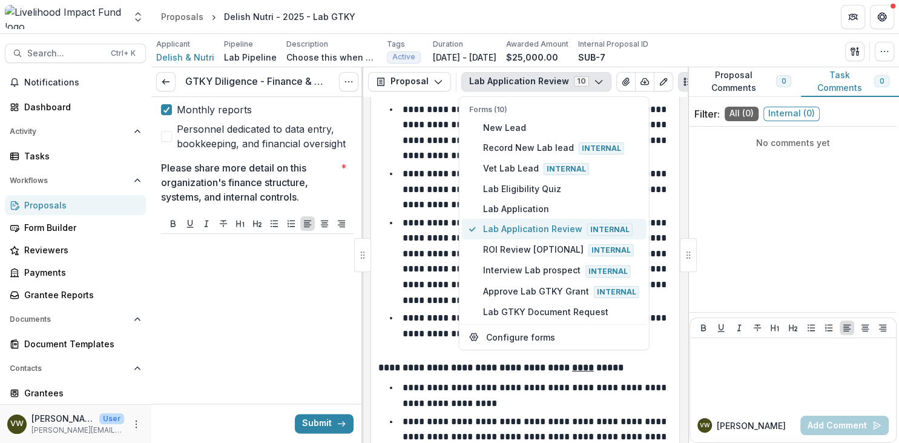
scroll to position [776, 0]
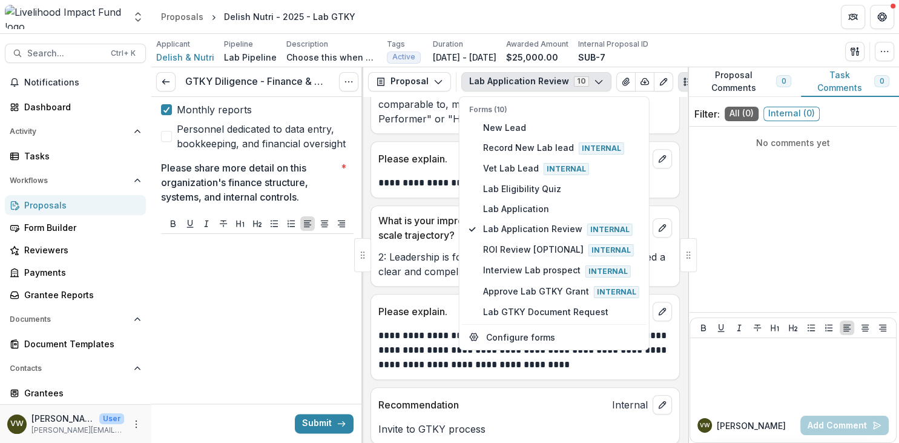
click at [425, 133] on div "What is your impression of this organization's model and problem statement? Int…" at bounding box center [525, 64] width 309 height 139
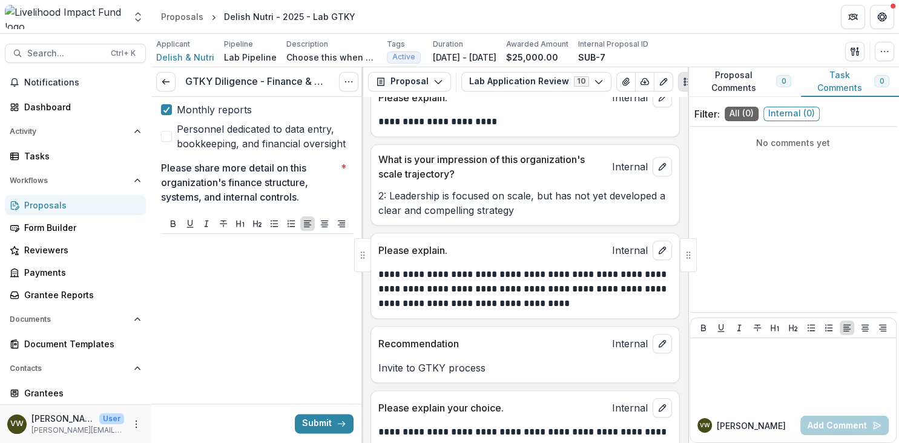
scroll to position [863, 0]
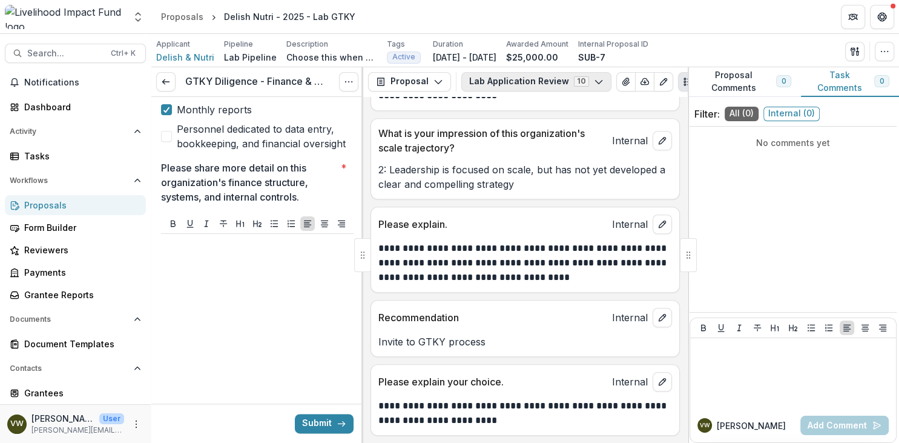
click at [583, 84] on button "Lab Application Review 10" at bounding box center [536, 81] width 150 height 19
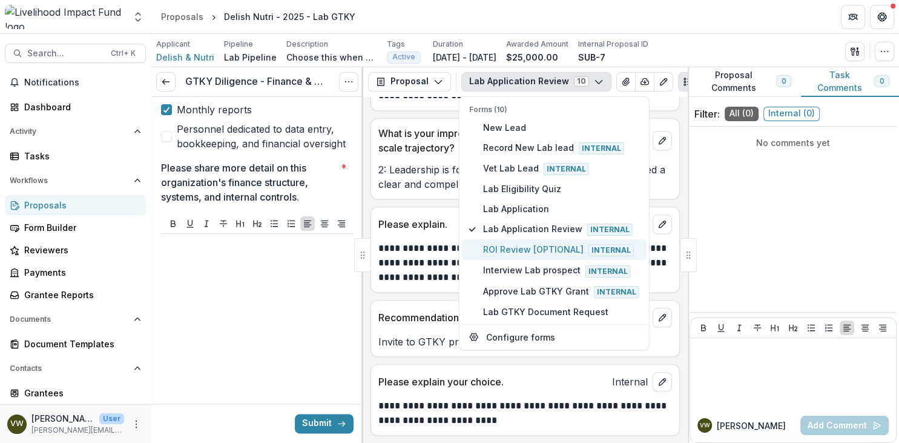
click at [589, 246] on span "Internal" at bounding box center [611, 250] width 45 height 12
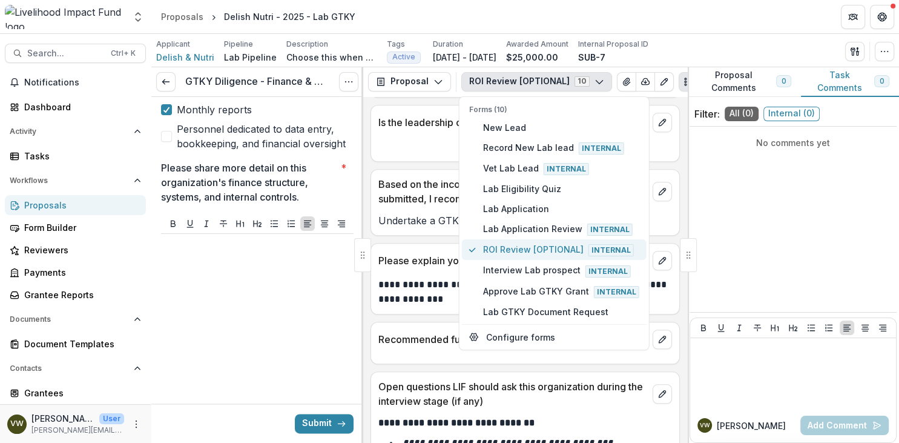
scroll to position [686, 0]
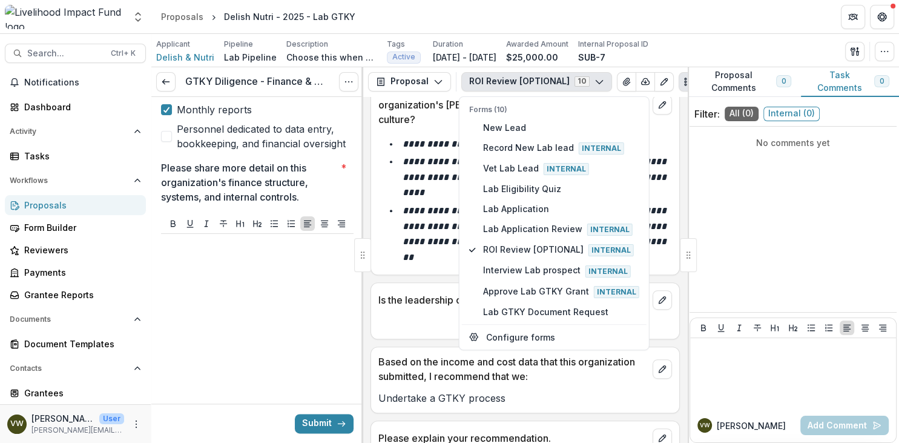
click at [435, 173] on em "**********" at bounding box center [536, 177] width 266 height 40
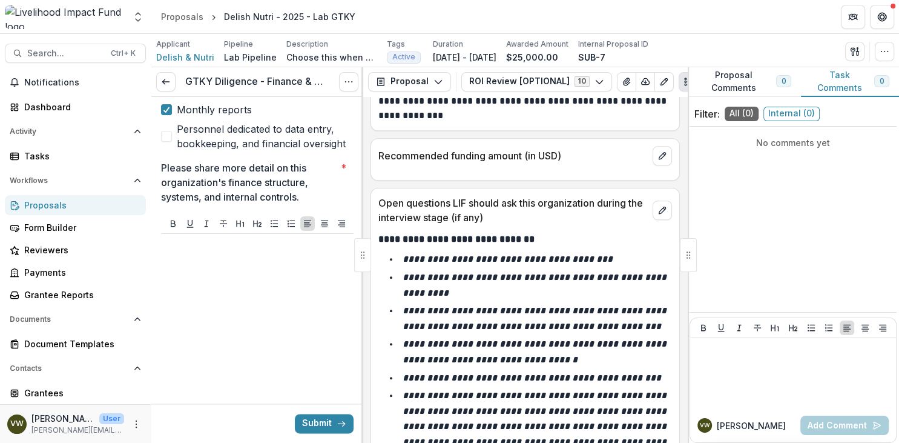
scroll to position [1100, 0]
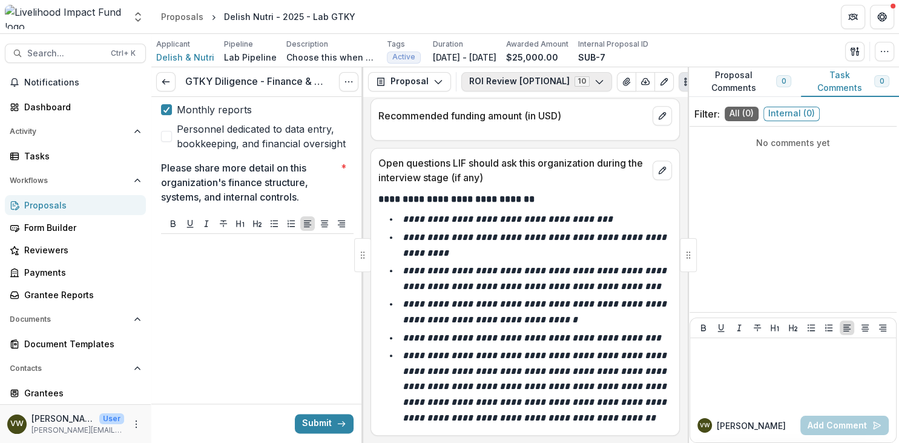
click at [595, 78] on icon "button" at bounding box center [600, 82] width 10 height 10
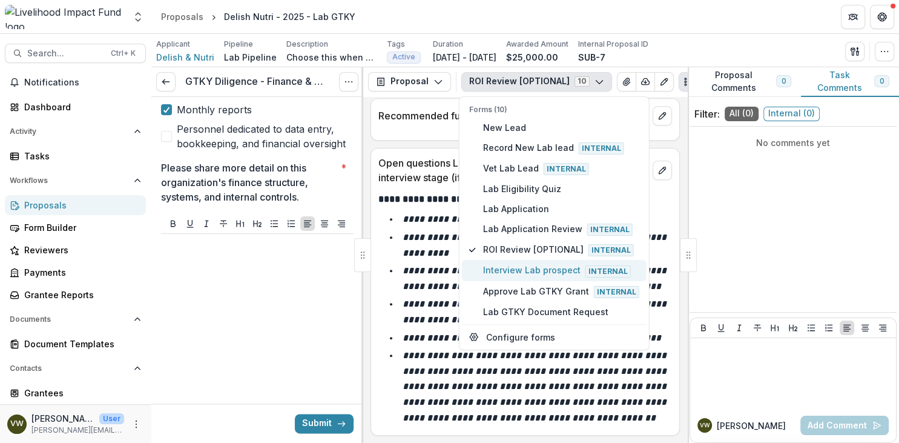
click at [586, 266] on span "Internal" at bounding box center [608, 271] width 45 height 12
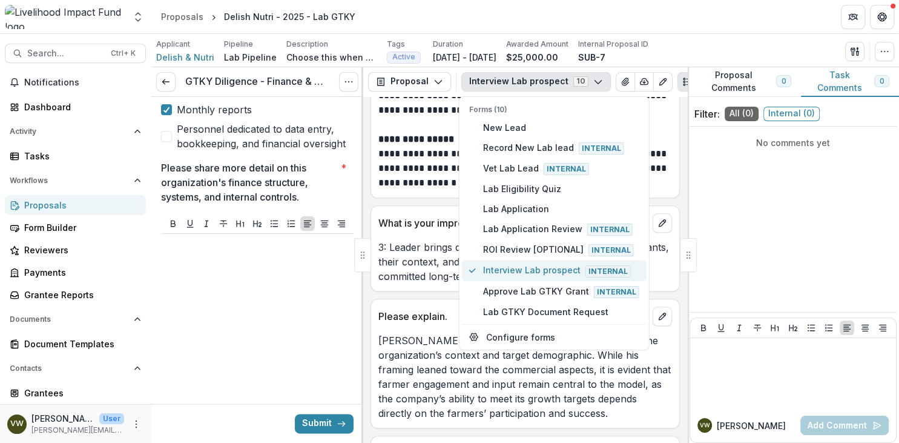
scroll to position [1265, 0]
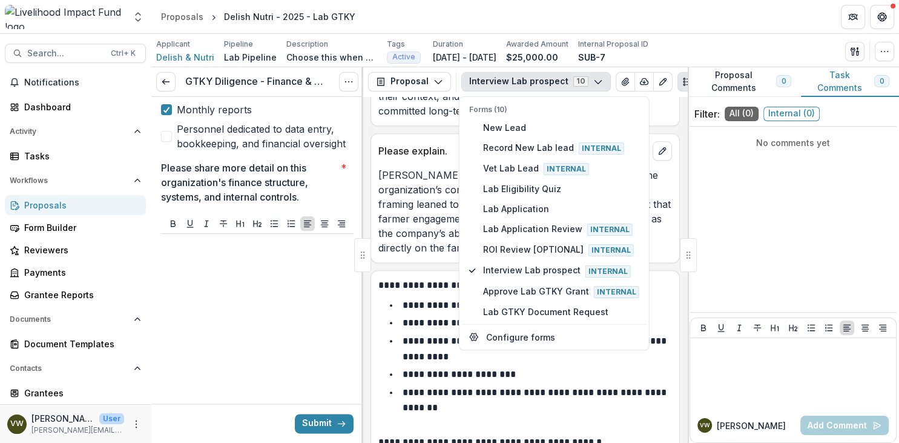
click at [422, 199] on p "[PERSON_NAME] demonstrates a solid understanding of the organization’s context …" at bounding box center [526, 211] width 294 height 87
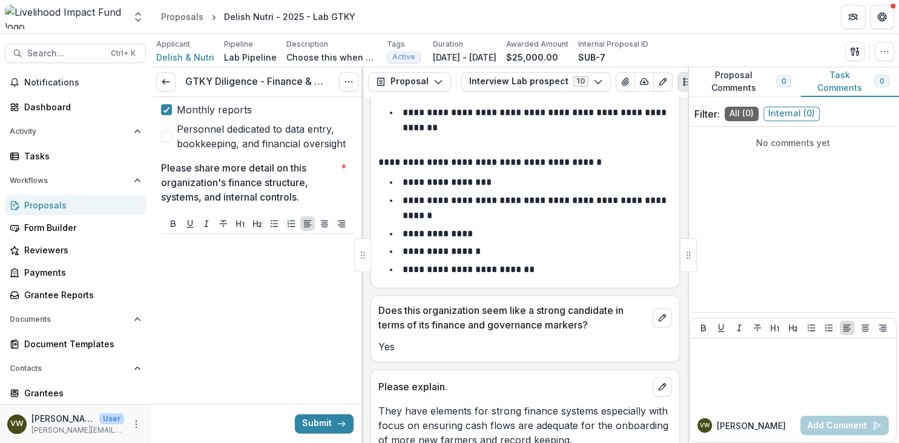
scroll to position [1549, 0]
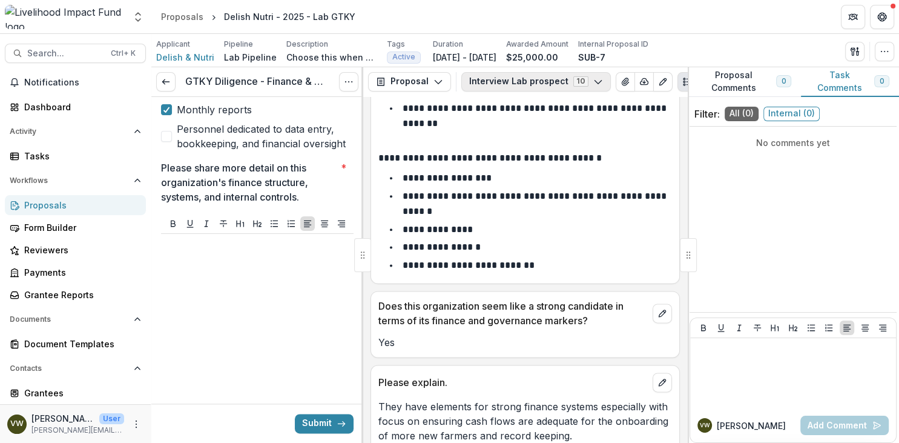
click at [590, 88] on button "Interview Lab prospect 10" at bounding box center [536, 81] width 150 height 19
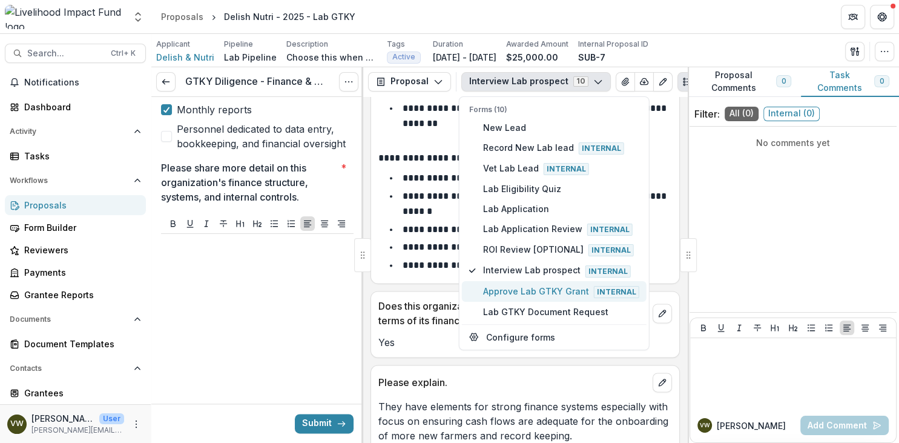
click at [608, 294] on span "Internal" at bounding box center [616, 292] width 45 height 12
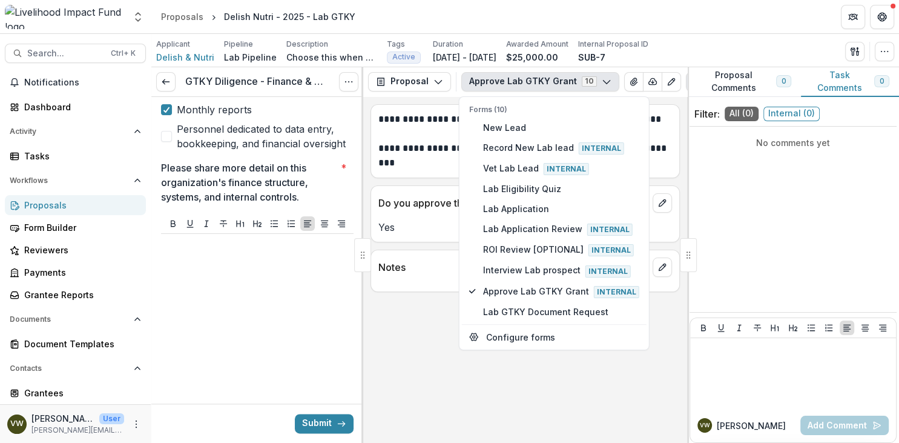
click at [399, 322] on div "**********" at bounding box center [525, 270] width 324 height 346
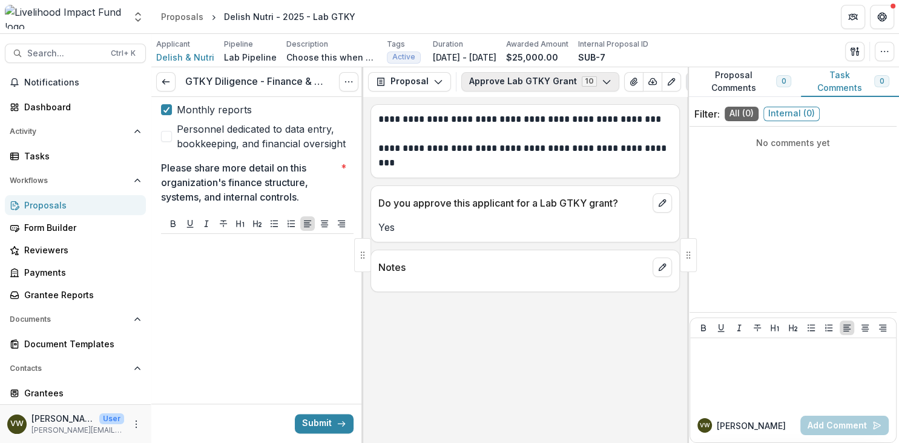
click at [602, 79] on icon "button" at bounding box center [607, 82] width 10 height 10
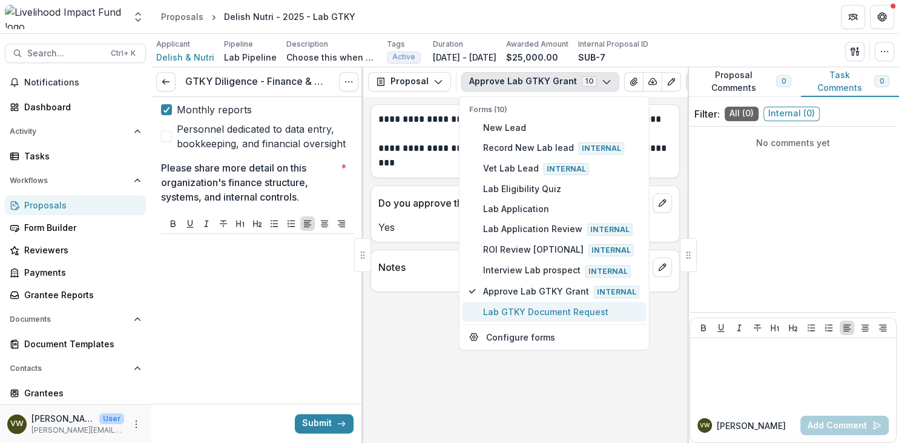
click at [566, 309] on span "Lab GTKY Document Request" at bounding box center [561, 311] width 156 height 13
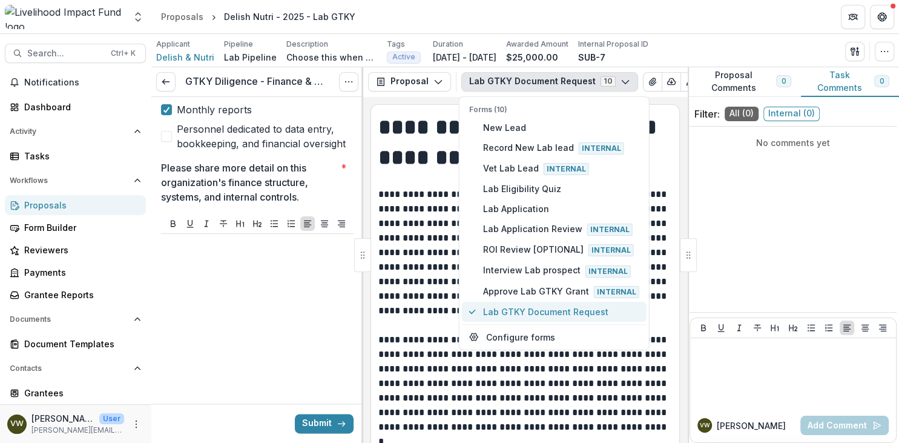
click at [468, 305] on button "Lab GTKY Document Request" at bounding box center [554, 312] width 185 height 20
click at [424, 305] on p "**********" at bounding box center [526, 252] width 294 height 131
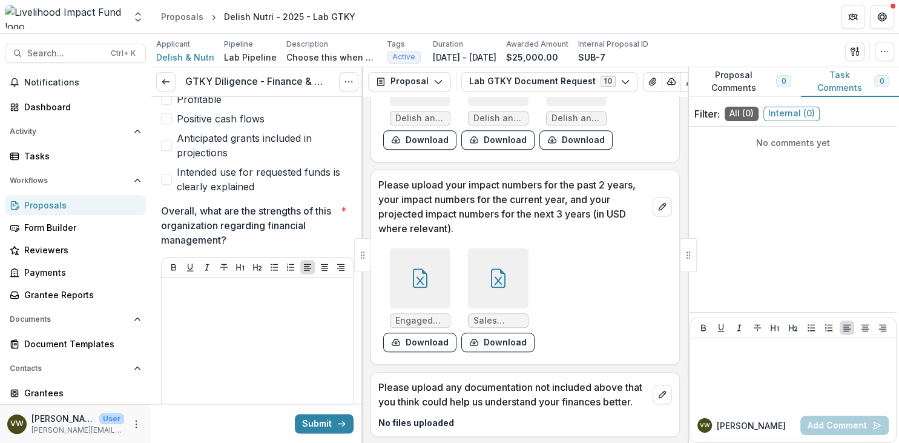
scroll to position [1814, 0]
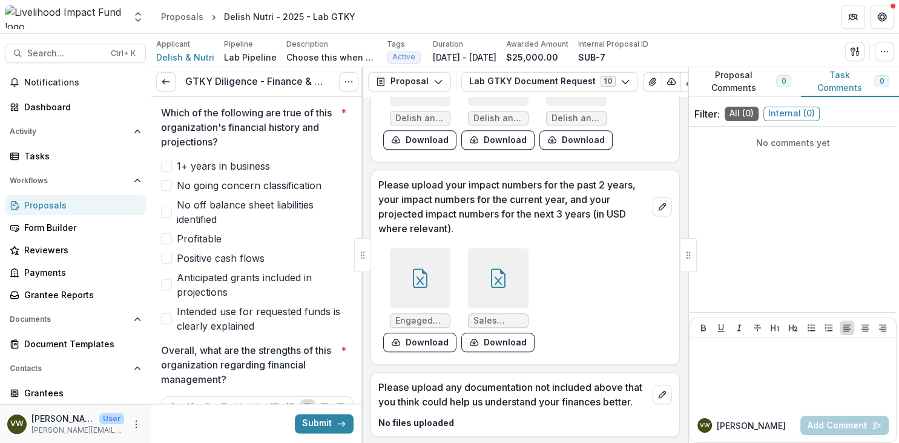
click at [170, 160] on span at bounding box center [166, 165] width 11 height 11
click at [169, 180] on span at bounding box center [166, 185] width 11 height 11
click at [175, 197] on label "No off balance sheet liabilities identified" at bounding box center [257, 211] width 193 height 29
click at [173, 231] on label "Profitable" at bounding box center [257, 238] width 193 height 15
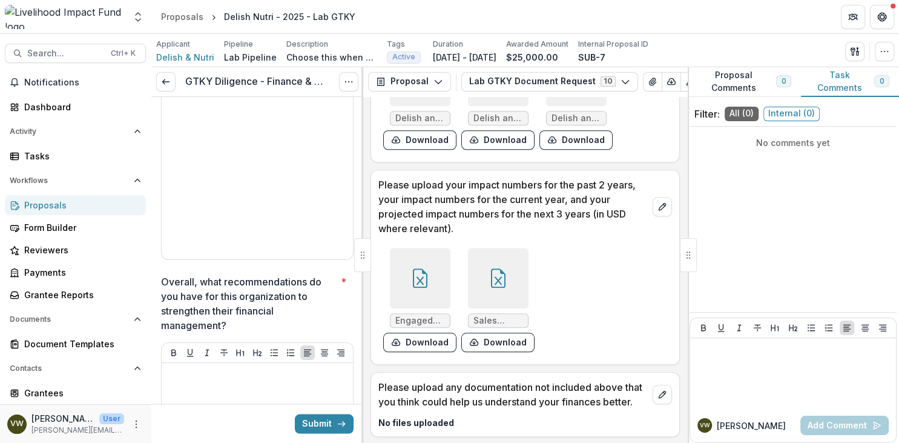
scroll to position [2350, 0]
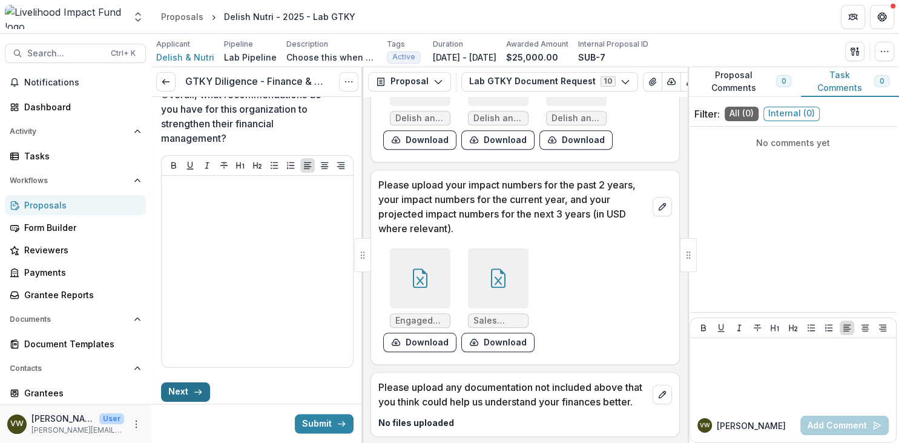
click at [196, 387] on icon "button" at bounding box center [198, 392] width 10 height 10
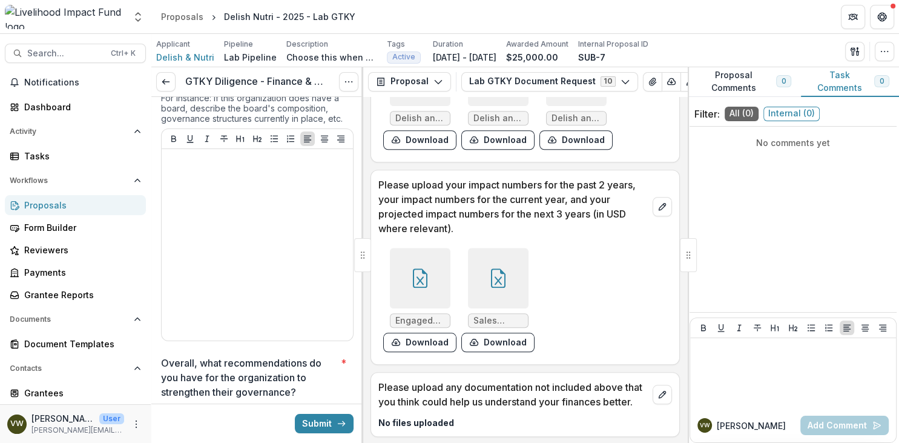
scroll to position [0, 0]
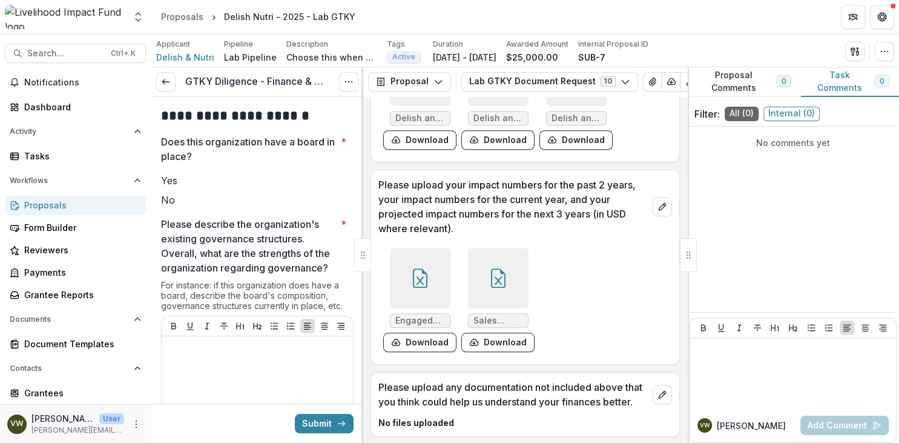
click at [161, 202] on span at bounding box center [161, 200] width 0 height 12
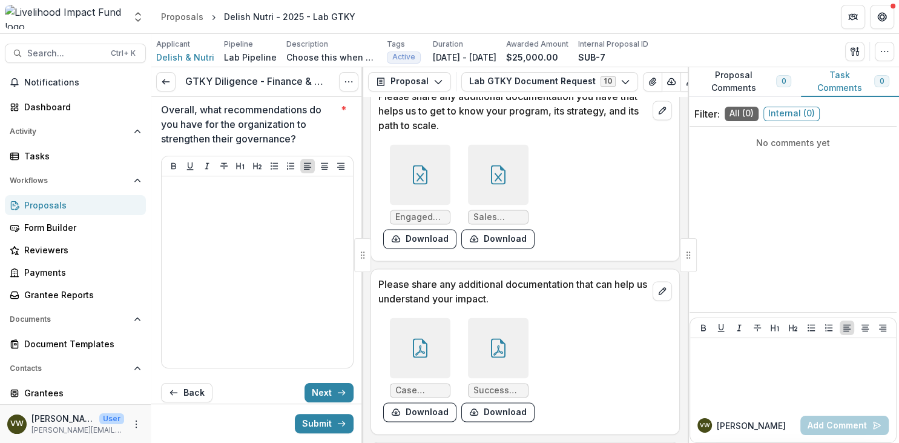
scroll to position [466, 0]
